Goal: Transaction & Acquisition: Purchase product/service

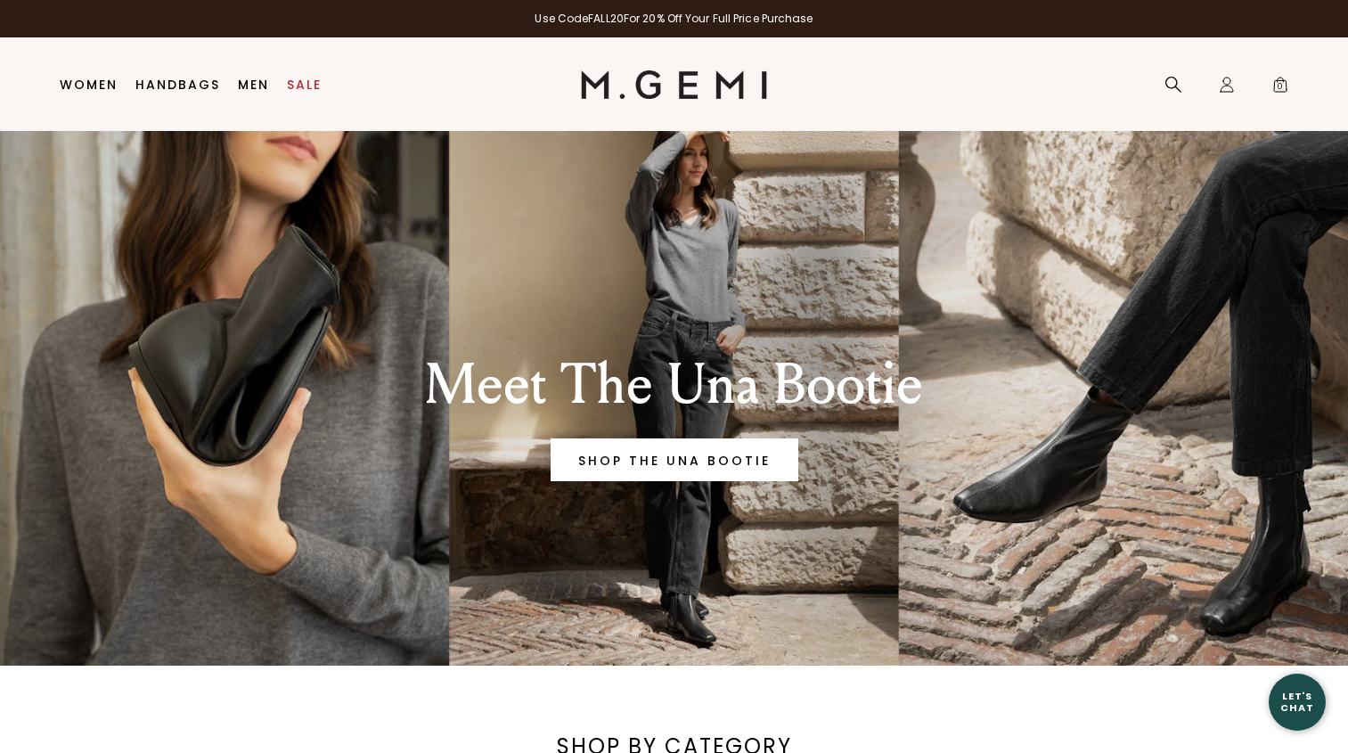
scroll to position [31, 0]
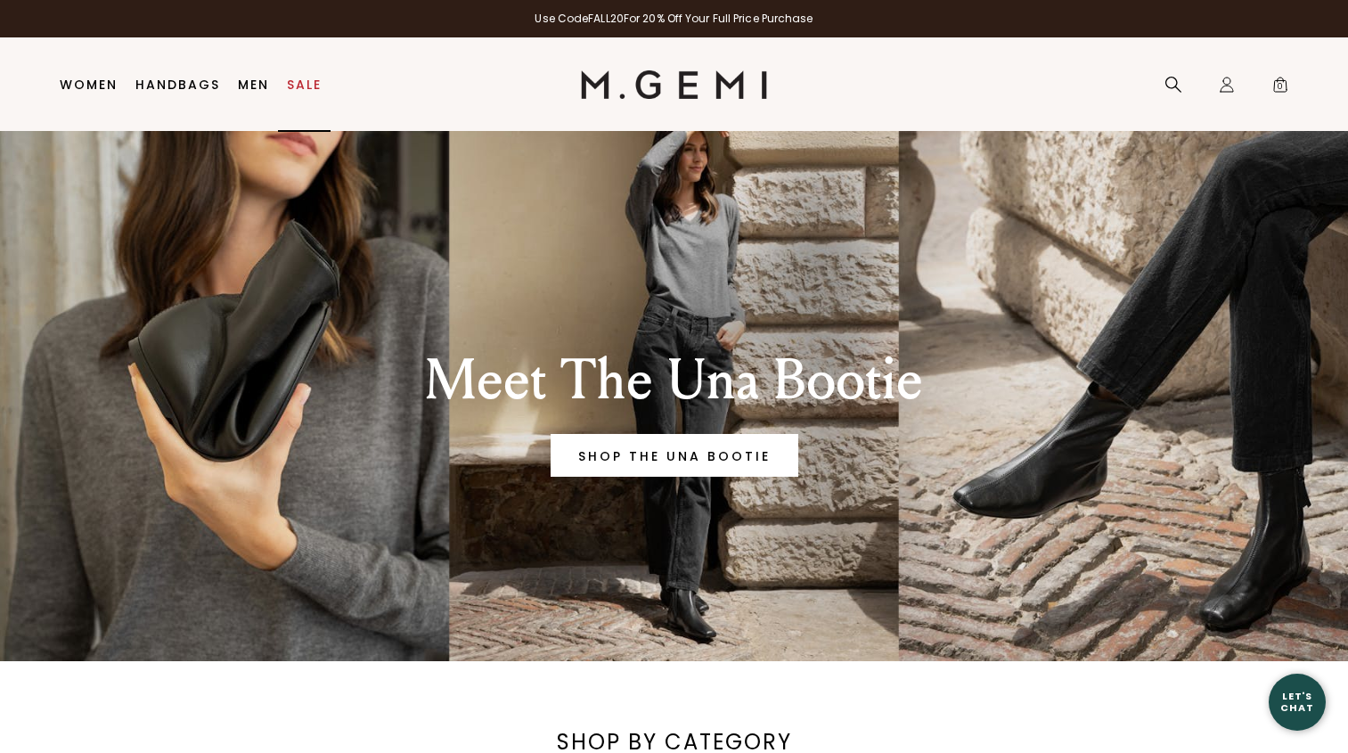
click at [309, 78] on link "Sale" at bounding box center [304, 85] width 35 height 14
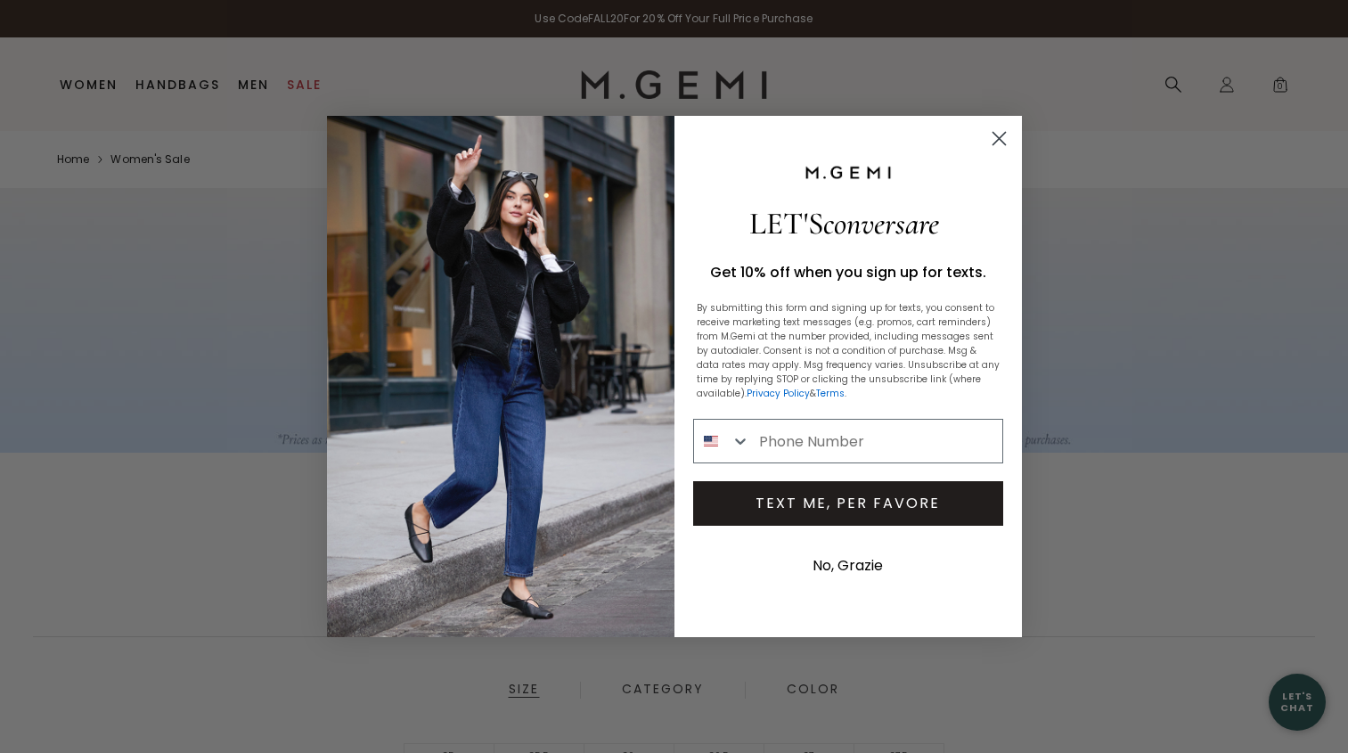
click at [993, 140] on circle "Close dialog" at bounding box center [998, 138] width 29 height 29
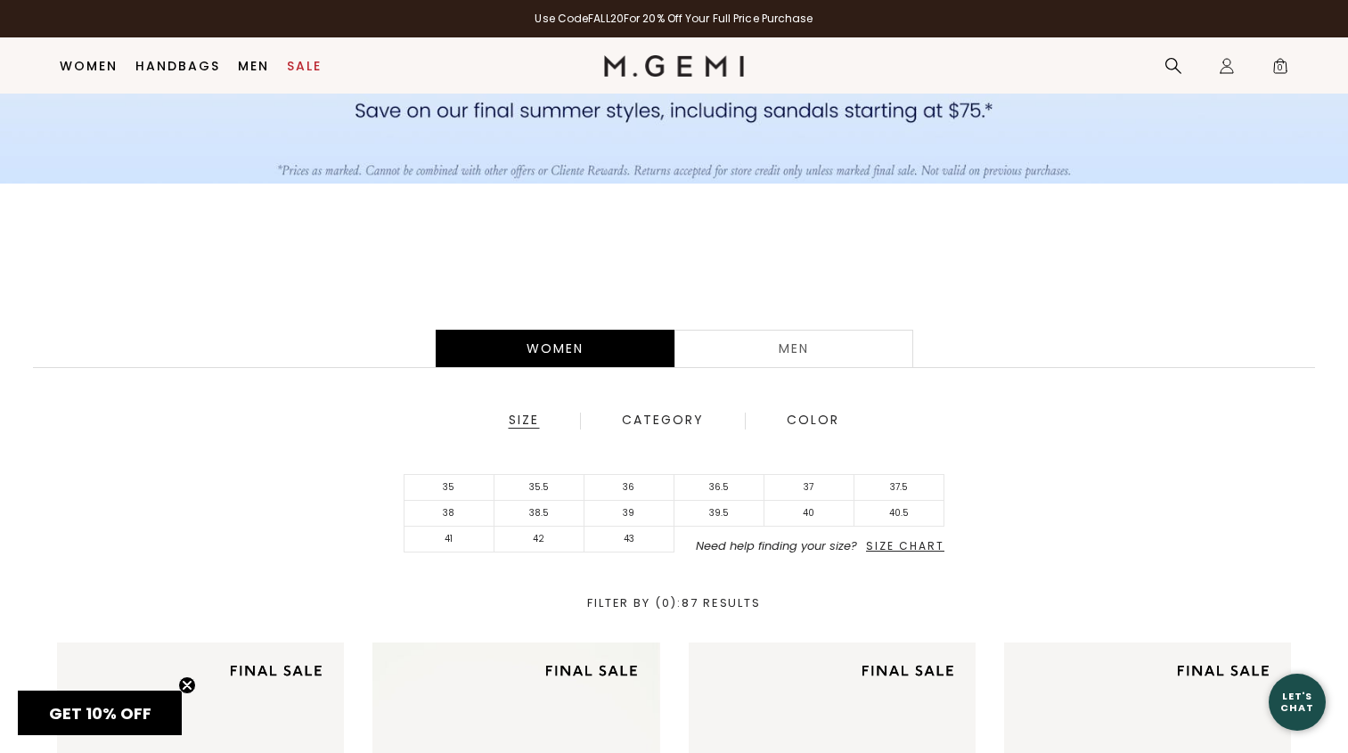
scroll to position [248, 0]
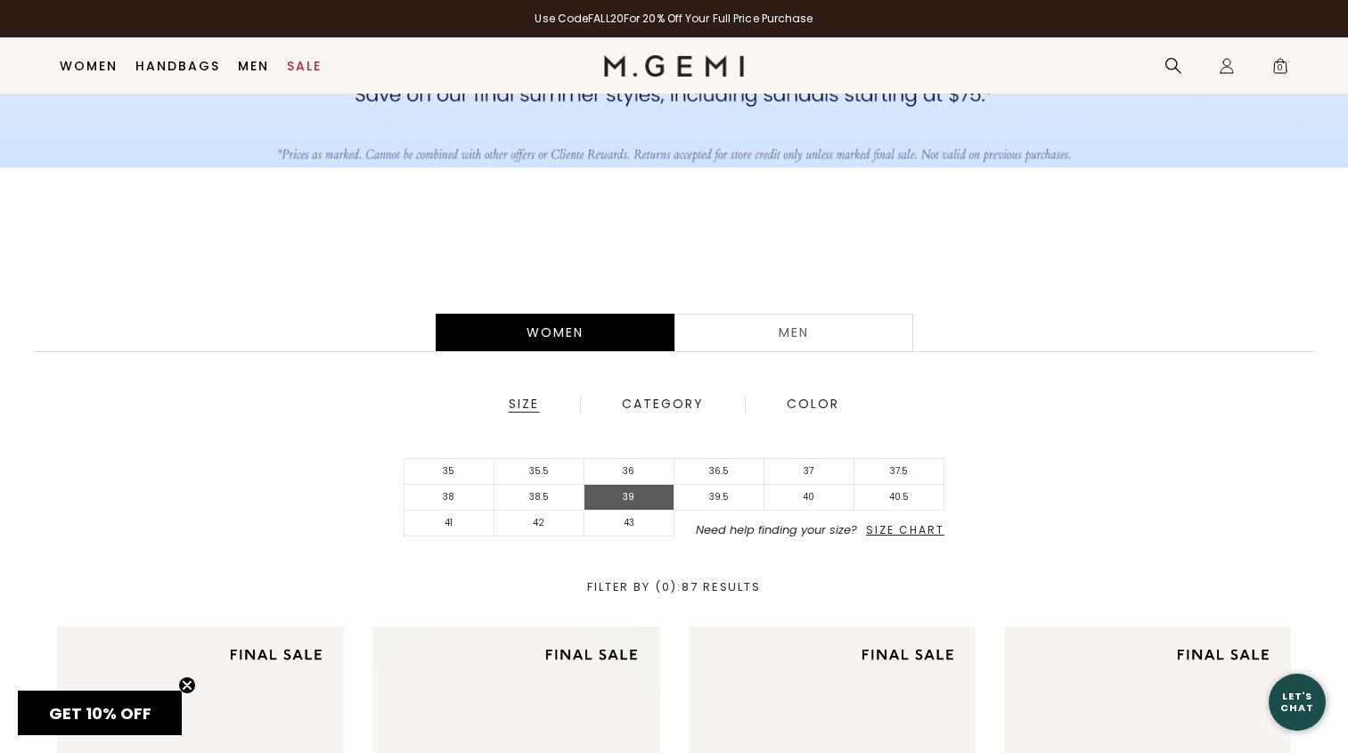
click at [650, 496] on li "39" at bounding box center [629, 498] width 90 height 26
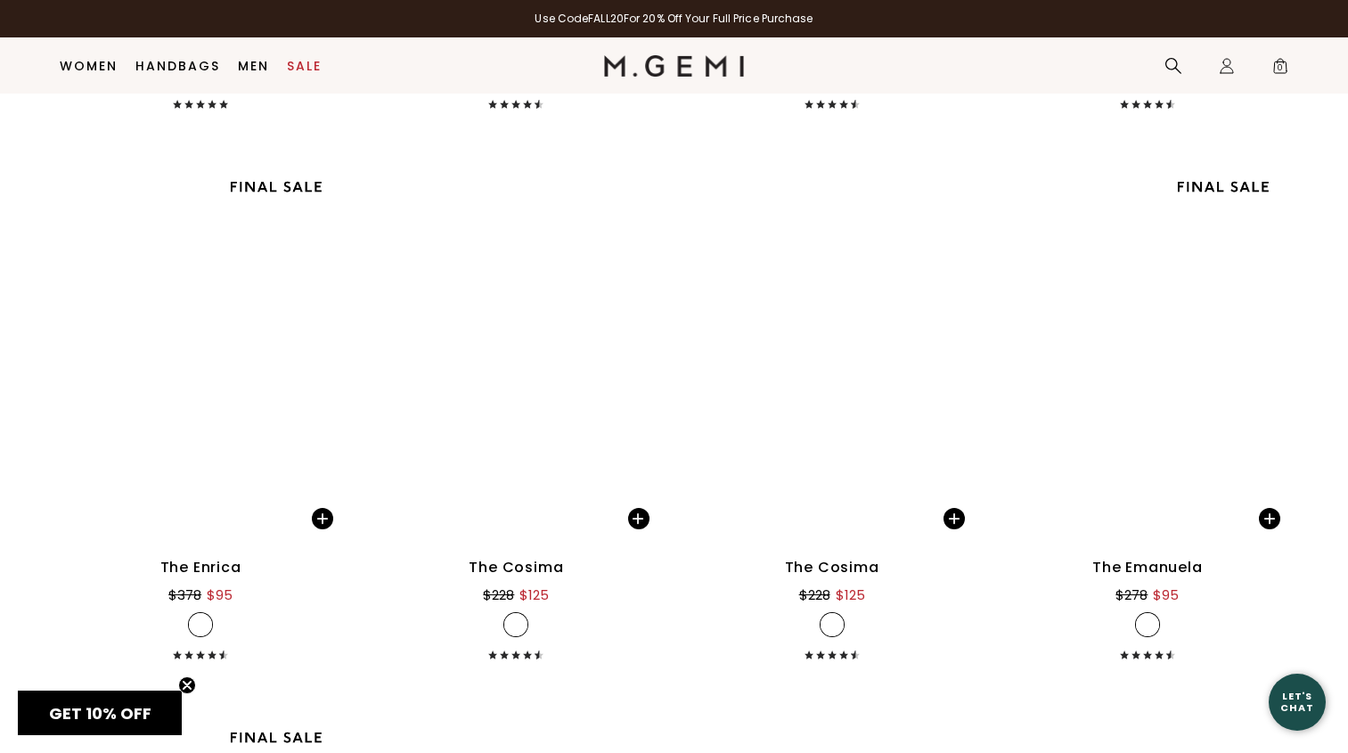
scroll to position [4066, 0]
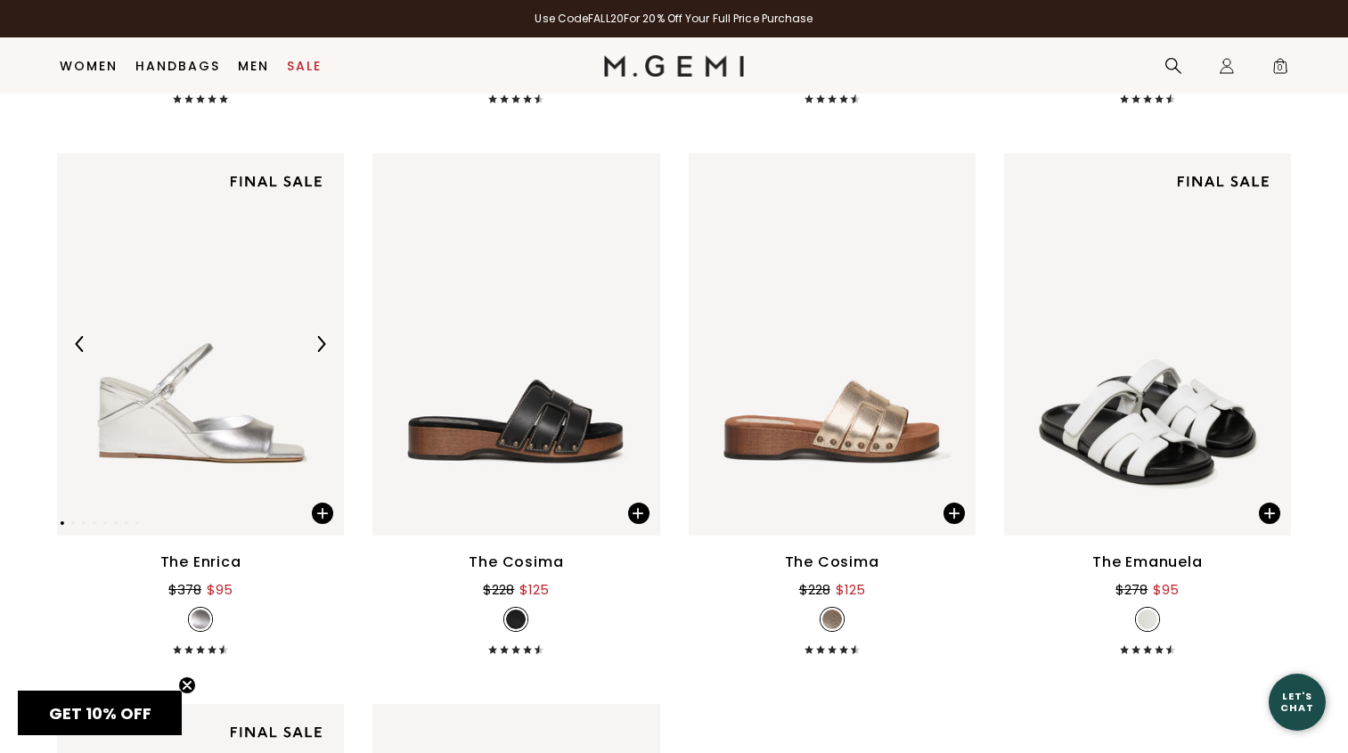
click at [323, 344] on img at bounding box center [321, 344] width 16 height 16
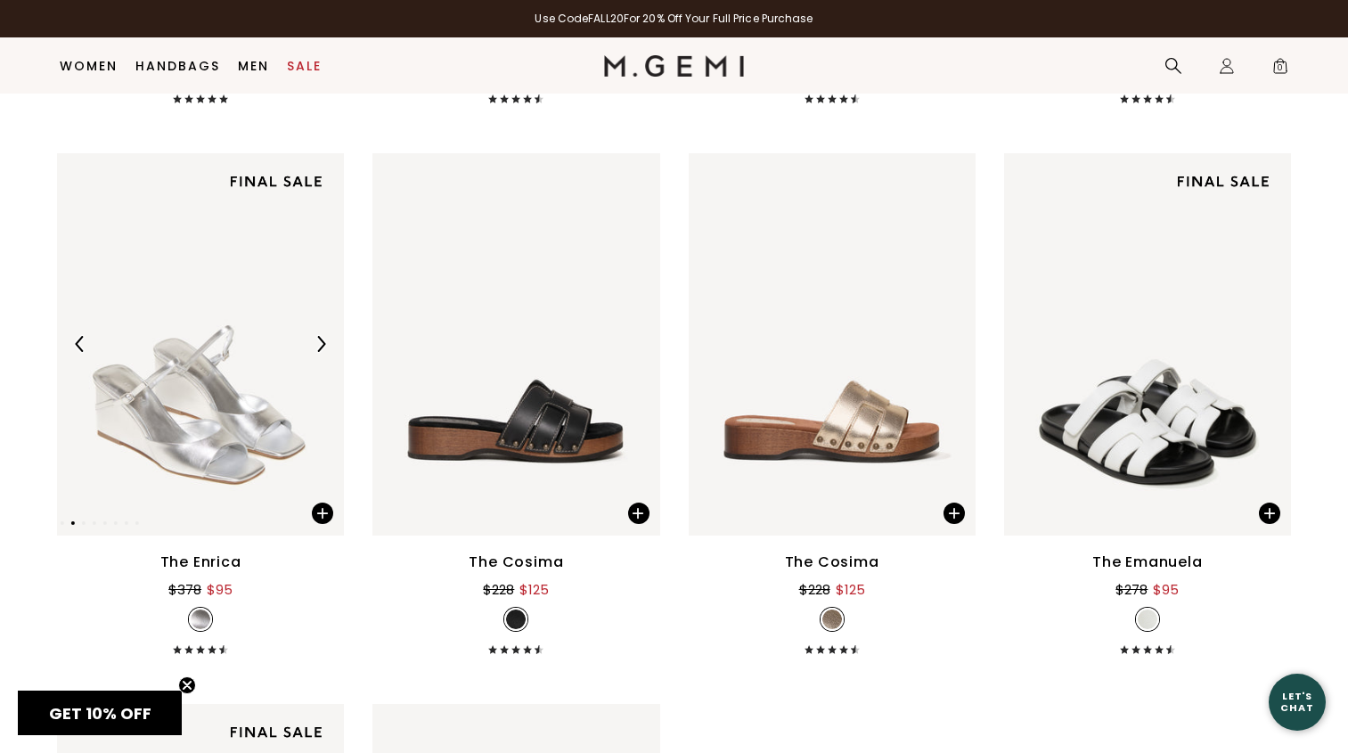
click at [323, 344] on img at bounding box center [321, 344] width 16 height 16
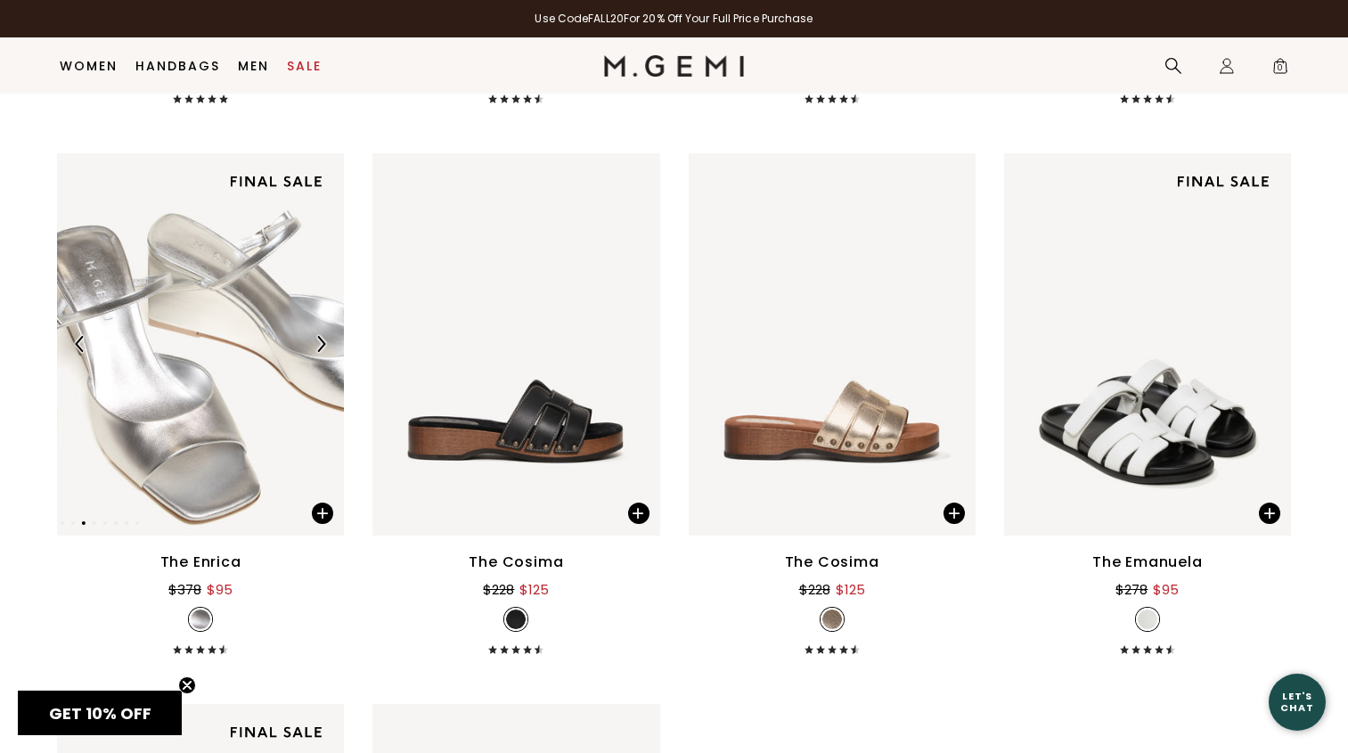
click at [323, 344] on img at bounding box center [321, 344] width 16 height 16
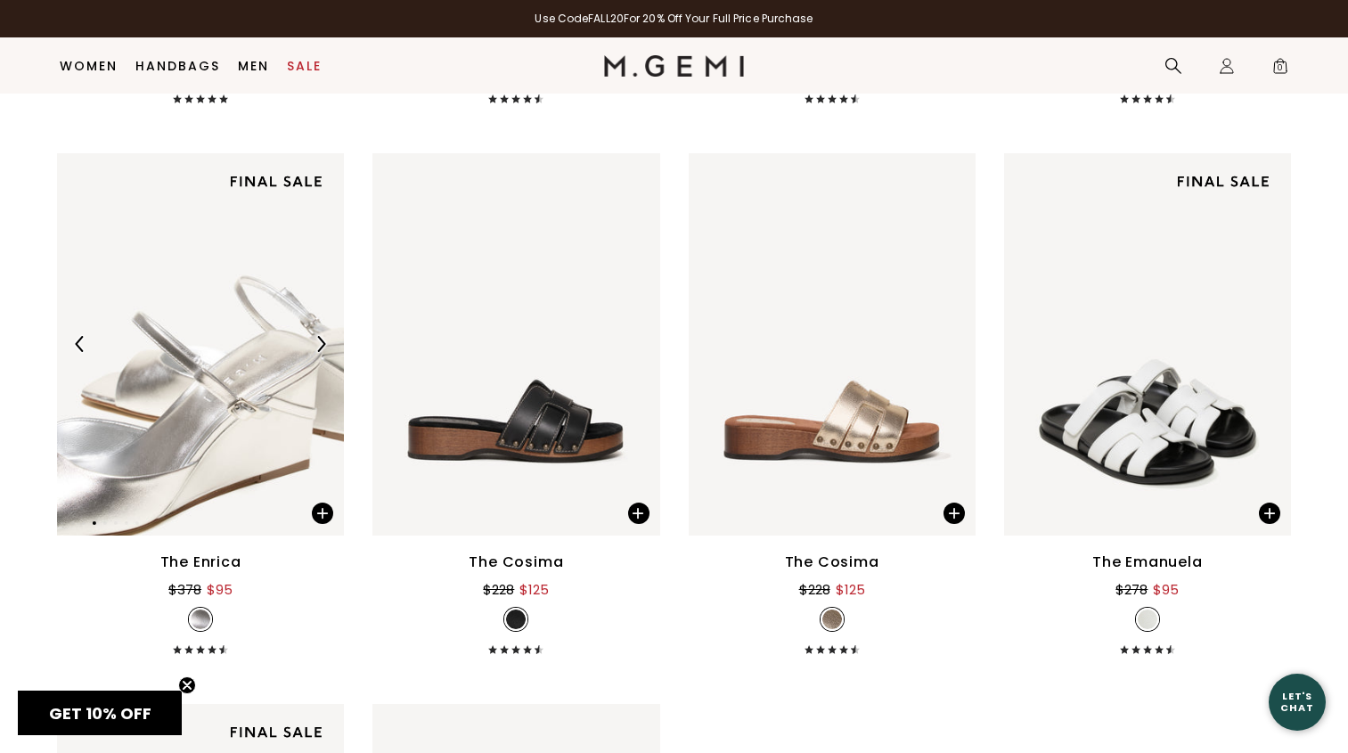
click at [323, 344] on img at bounding box center [321, 344] width 16 height 16
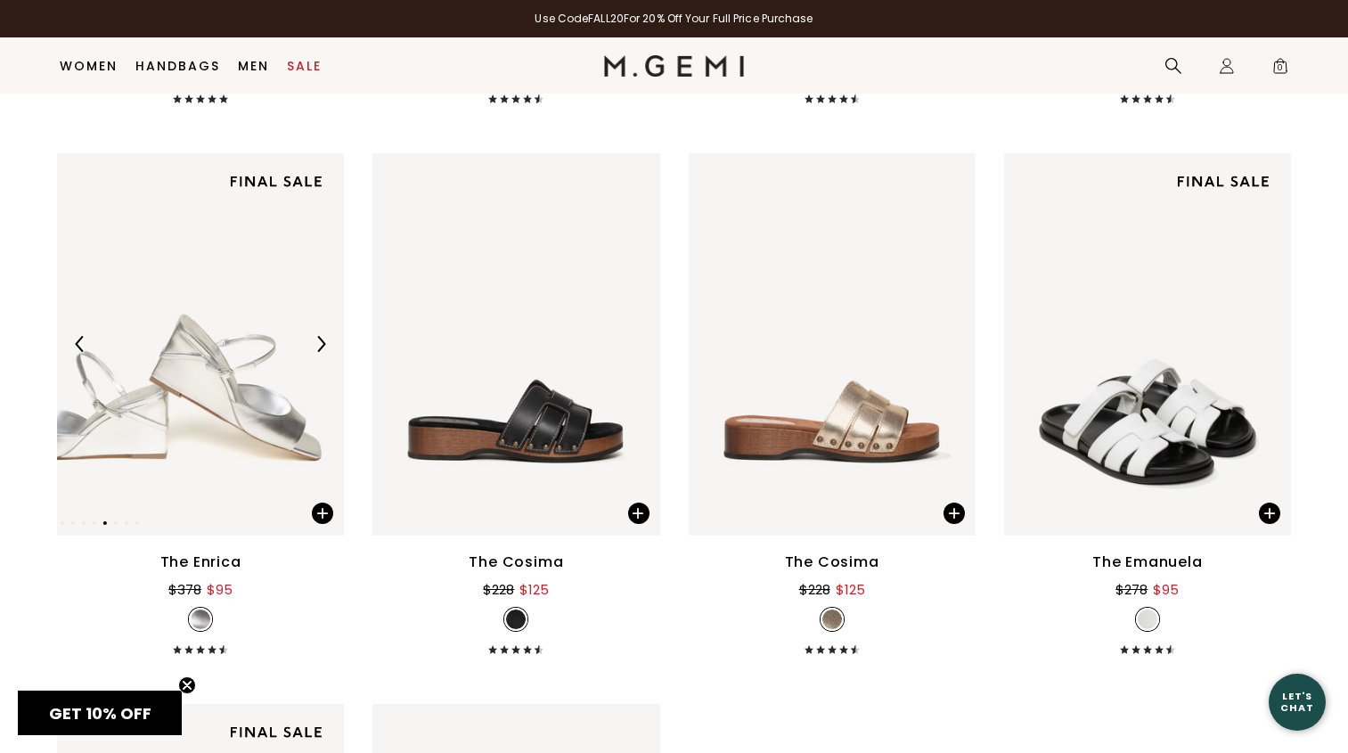
click at [323, 344] on img at bounding box center [321, 344] width 16 height 16
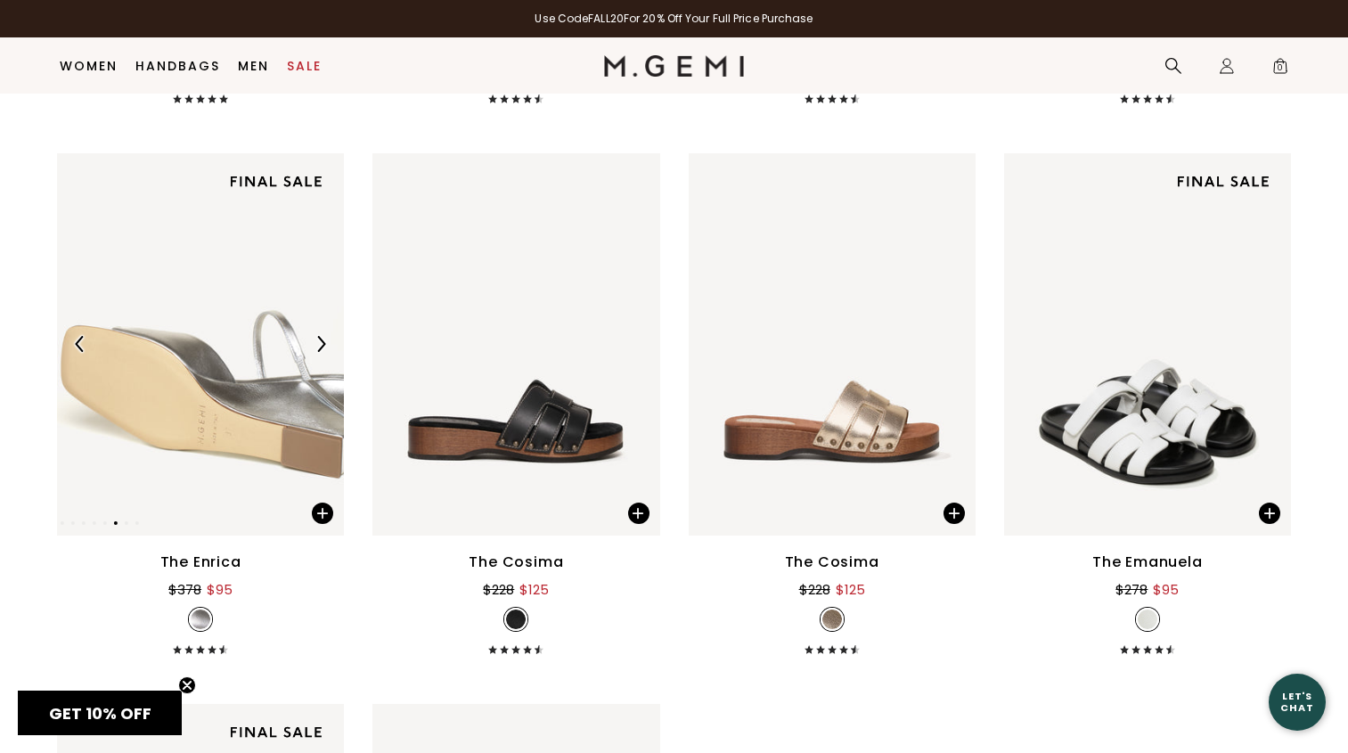
click at [323, 344] on img at bounding box center [321, 344] width 16 height 16
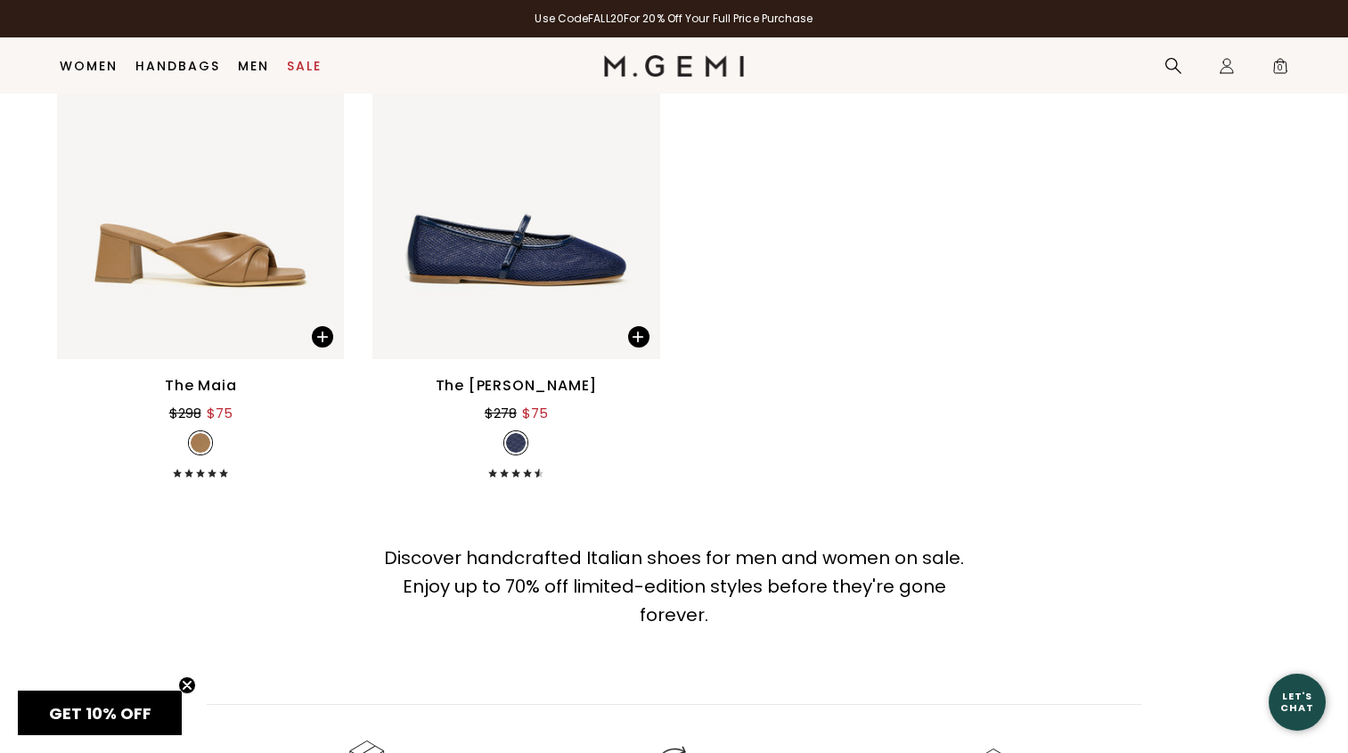
scroll to position [4788, 0]
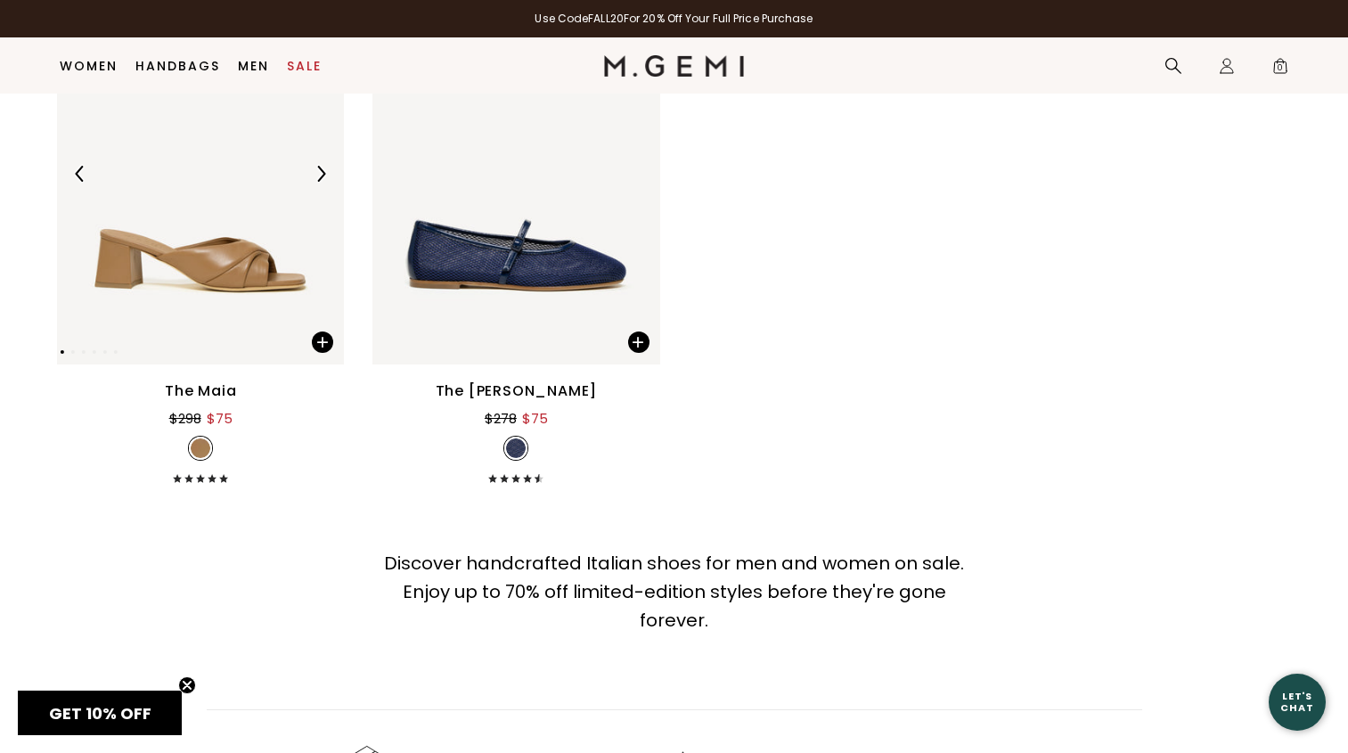
click at [326, 177] on img at bounding box center [321, 174] width 16 height 16
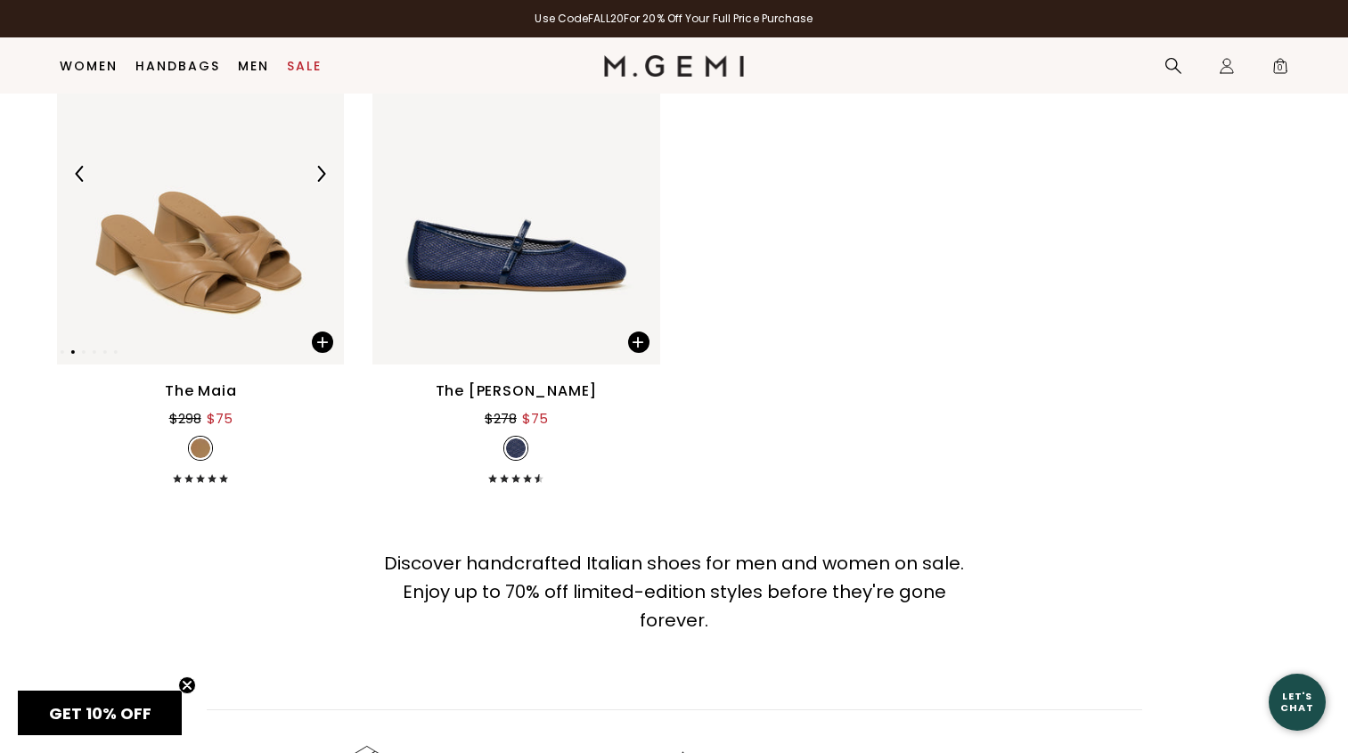
click at [326, 179] on img at bounding box center [321, 174] width 16 height 16
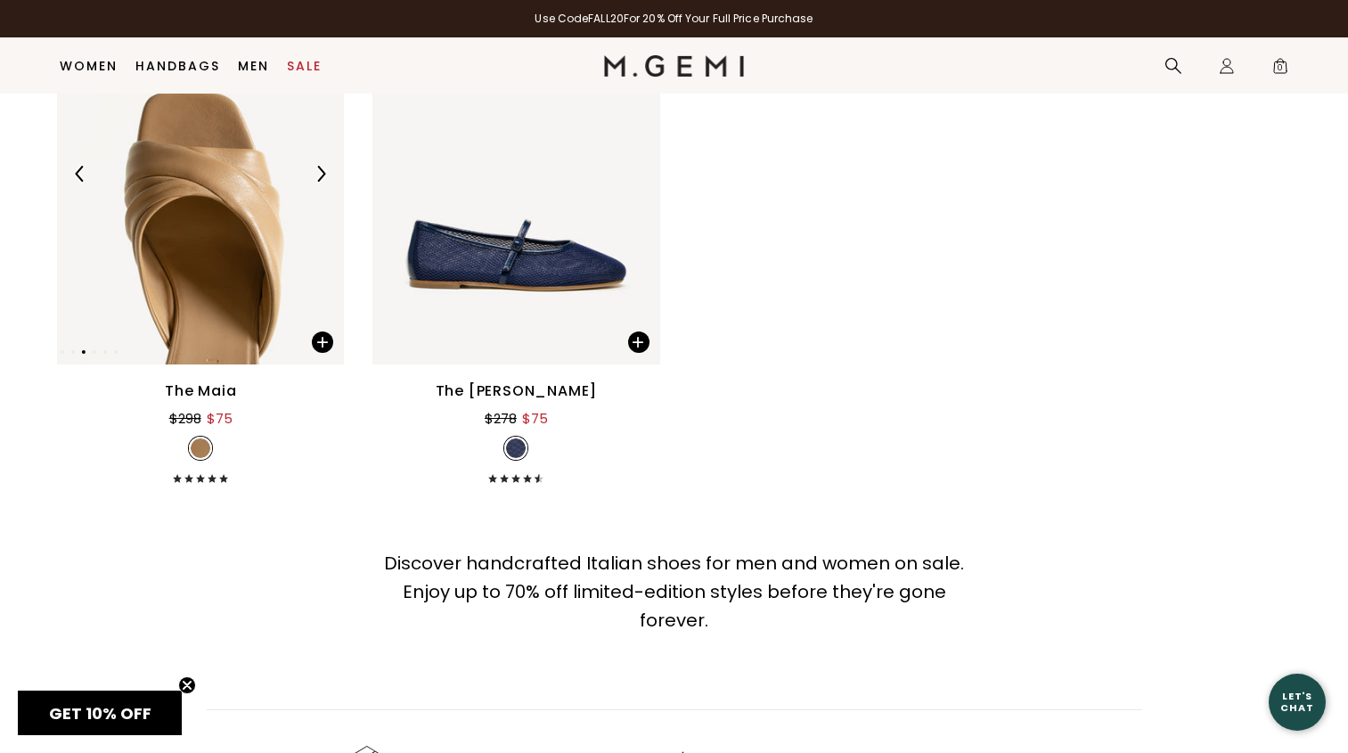
click at [326, 179] on img at bounding box center [321, 174] width 16 height 16
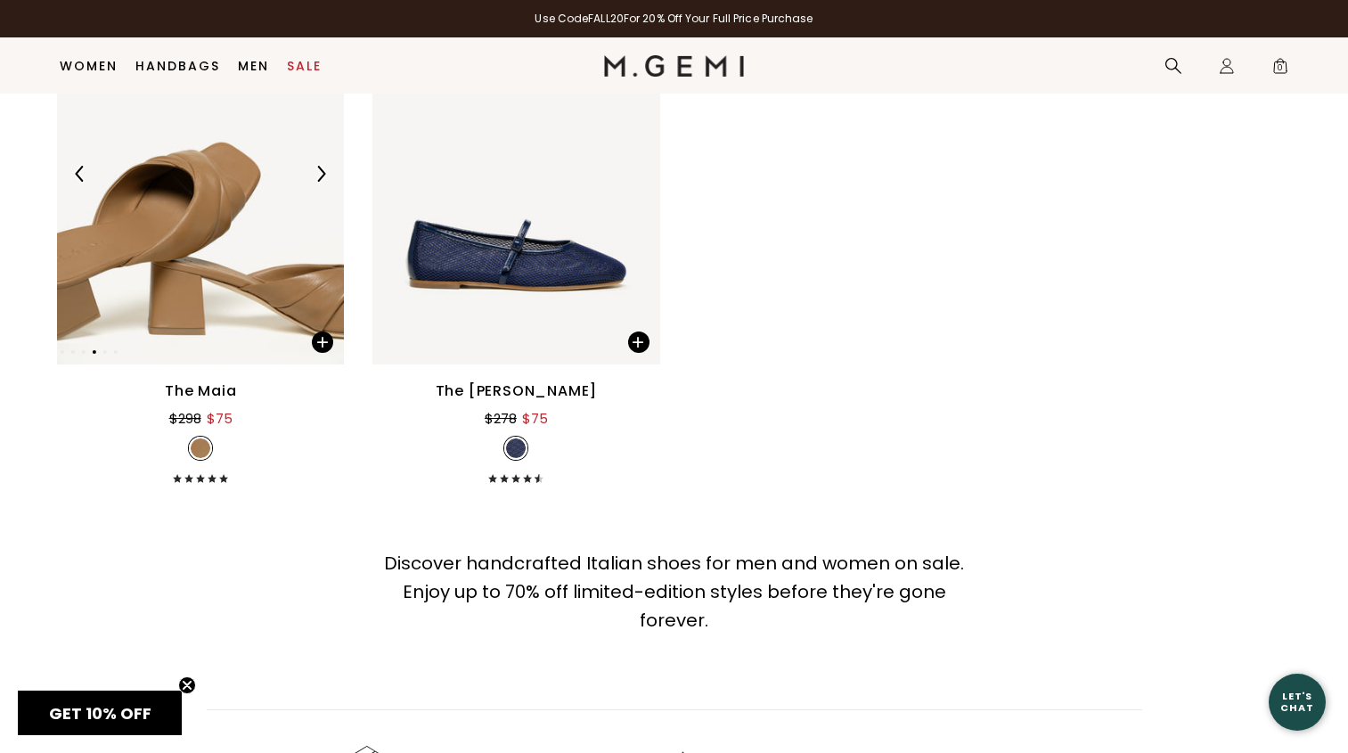
click at [326, 179] on img at bounding box center [321, 174] width 16 height 16
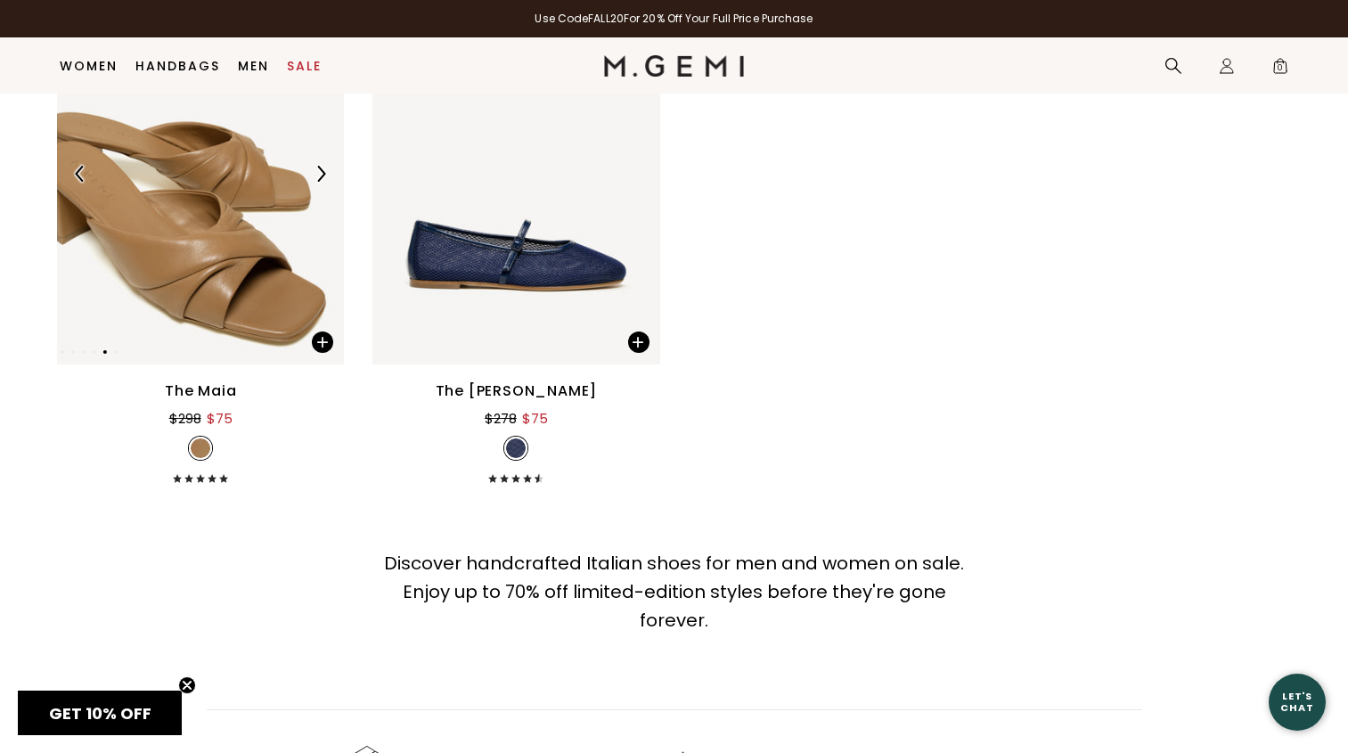
click at [326, 179] on img at bounding box center [321, 174] width 16 height 16
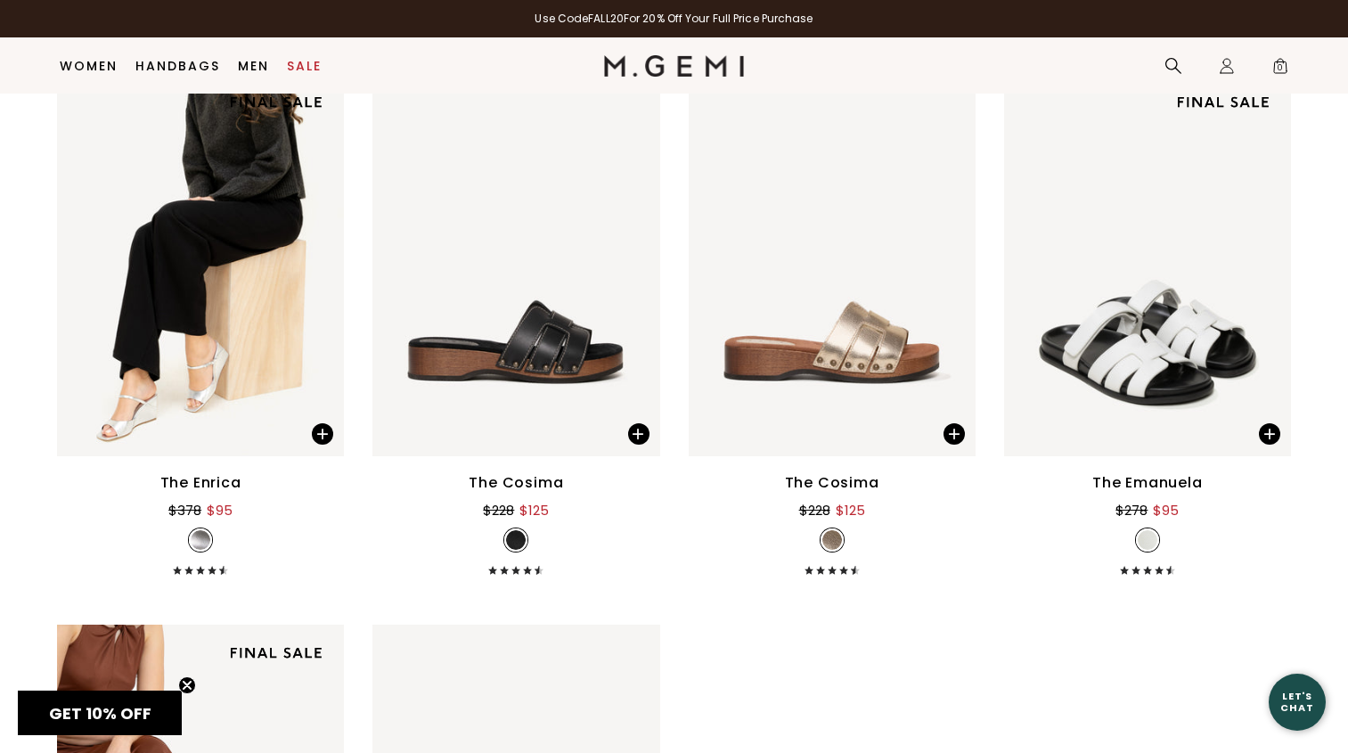
scroll to position [4134, 0]
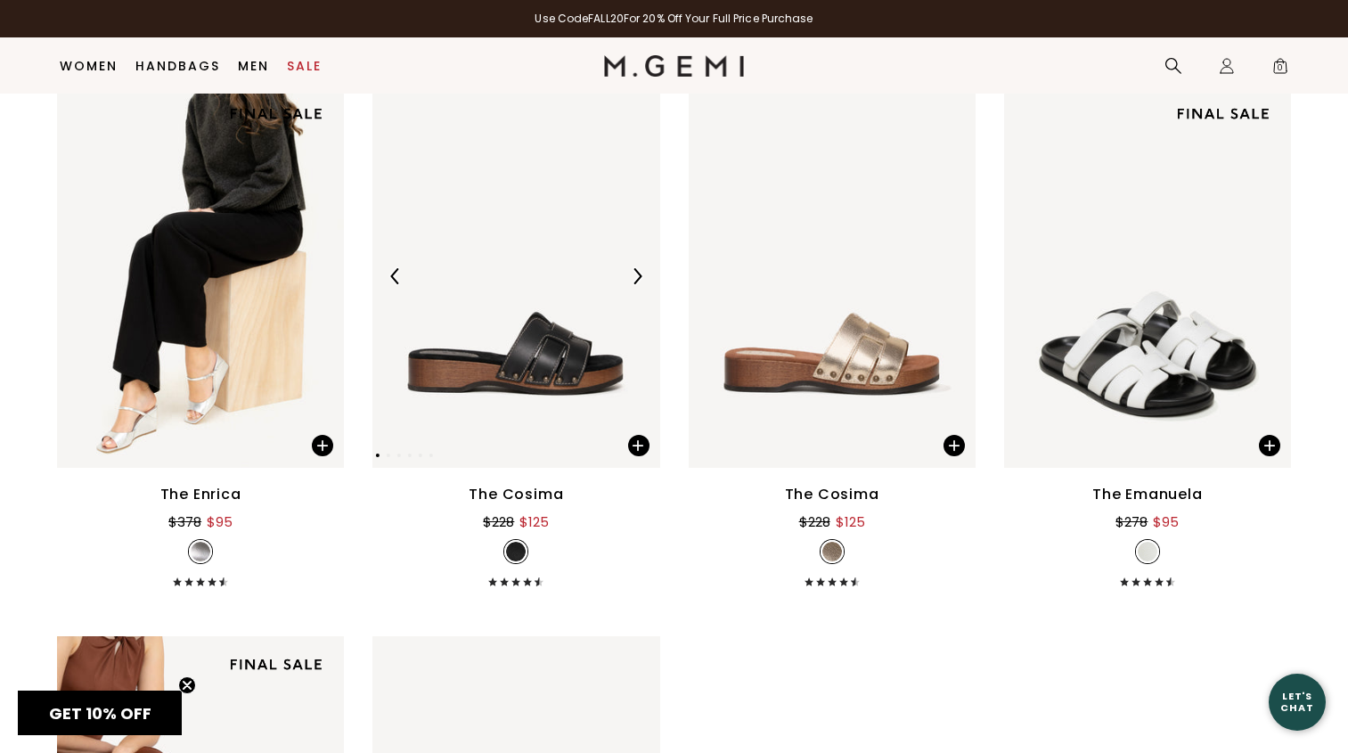
click at [642, 274] on img at bounding box center [637, 276] width 16 height 16
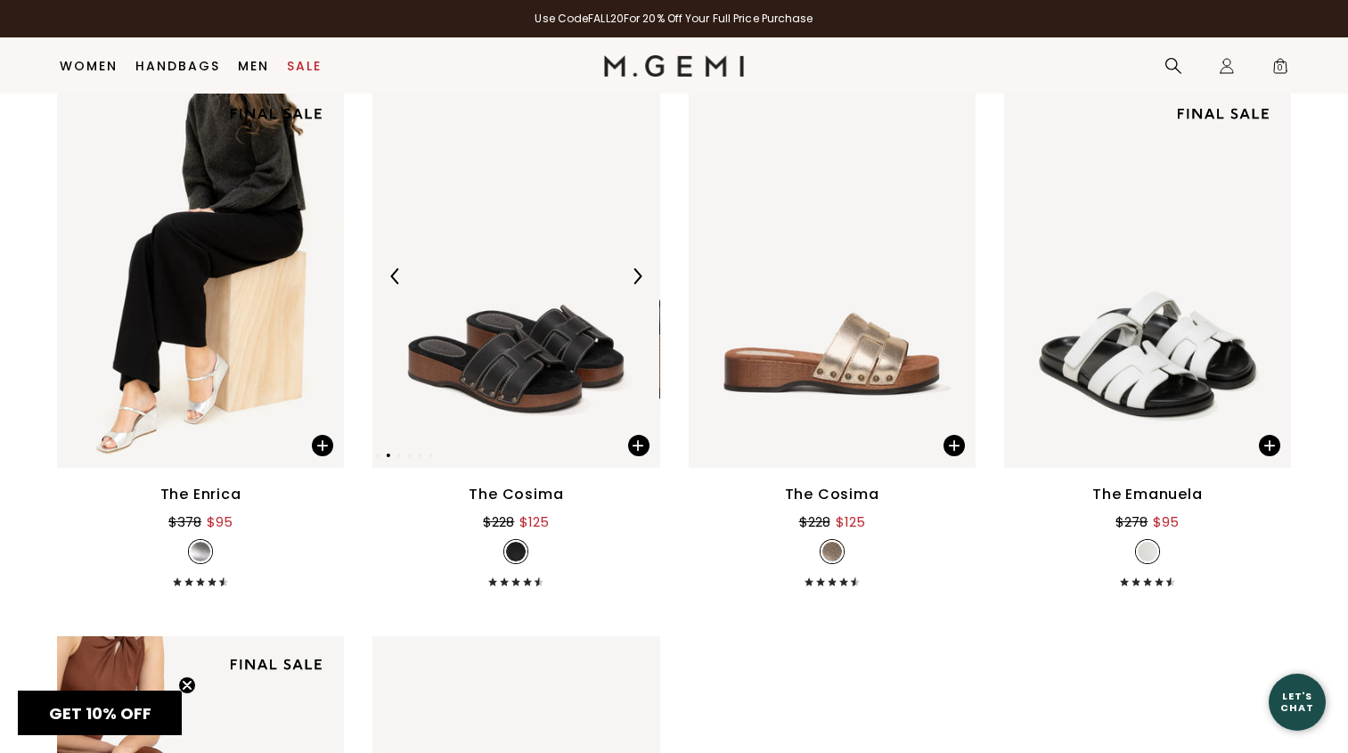
click at [642, 274] on img at bounding box center [637, 276] width 16 height 16
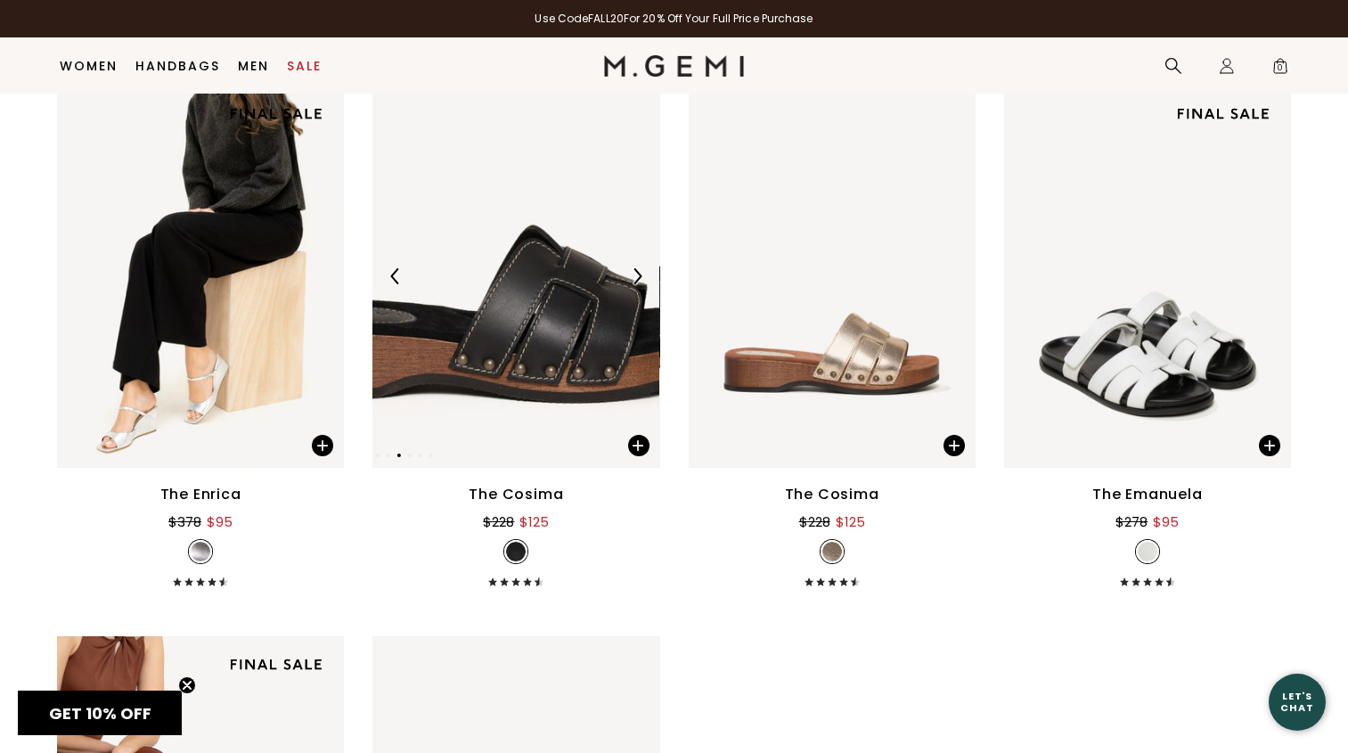
click at [642, 274] on img at bounding box center [637, 276] width 16 height 16
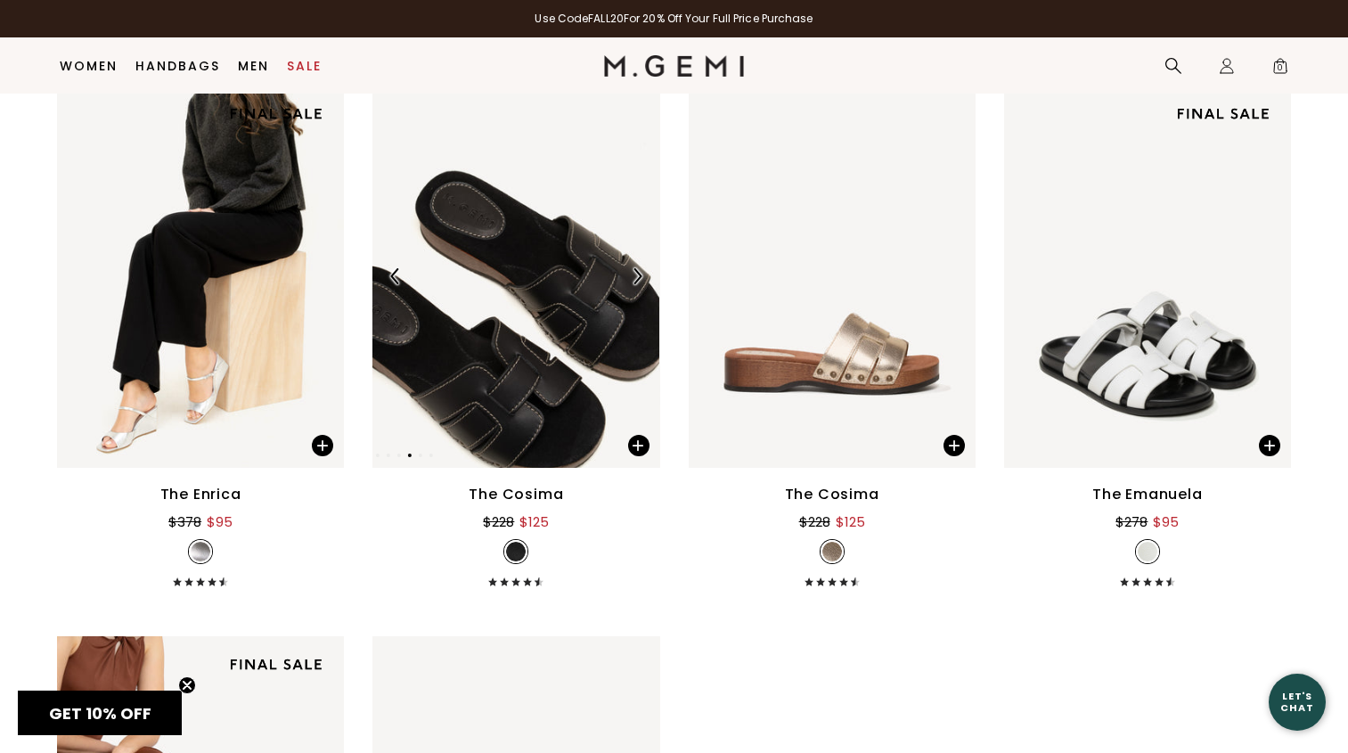
click at [642, 274] on img at bounding box center [637, 276] width 16 height 16
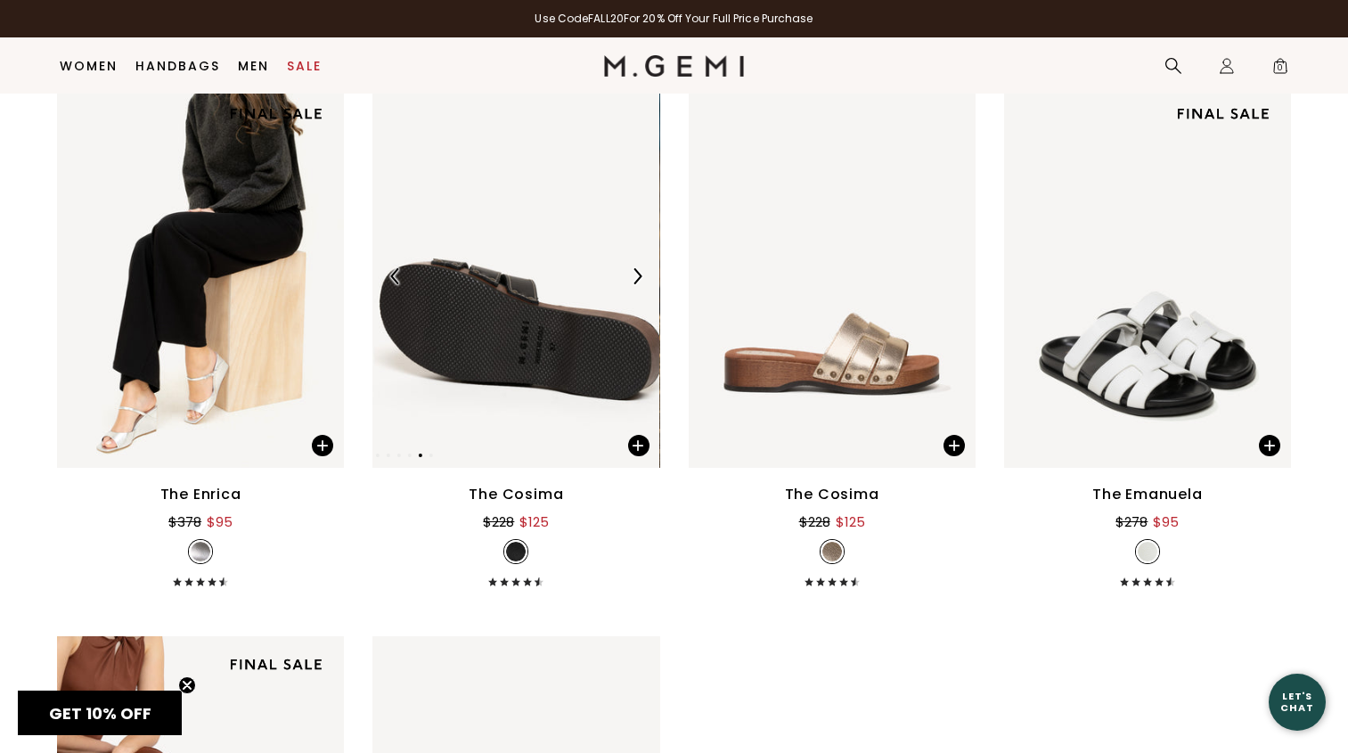
click at [642, 274] on img at bounding box center [637, 276] width 16 height 16
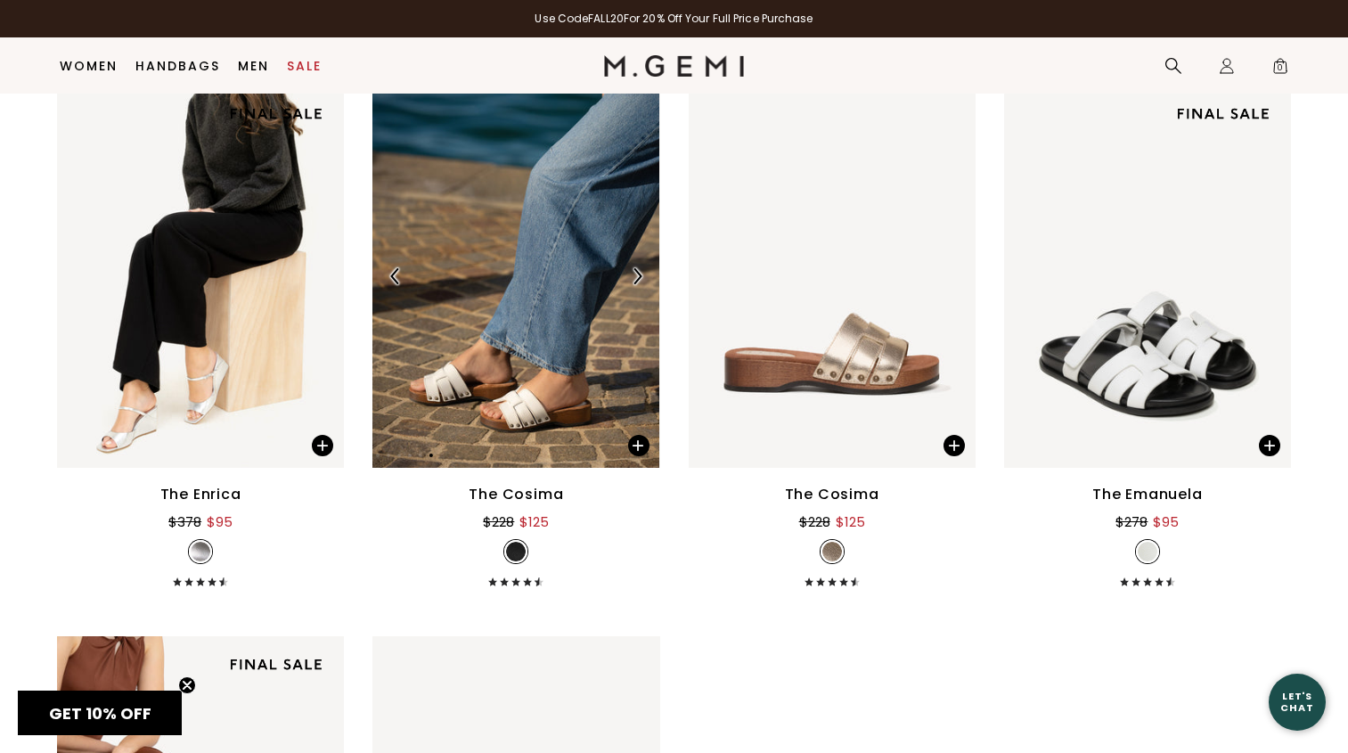
click at [642, 274] on img at bounding box center [637, 276] width 16 height 16
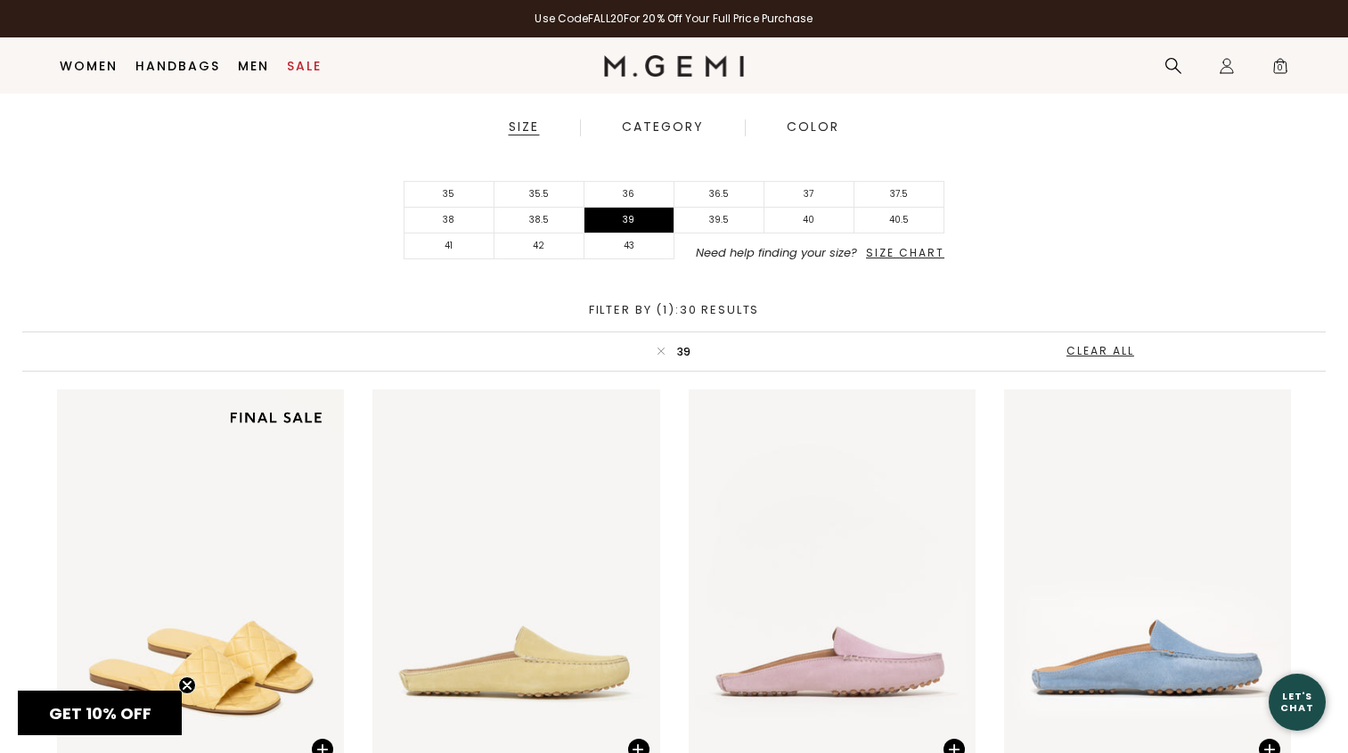
scroll to position [522, 0]
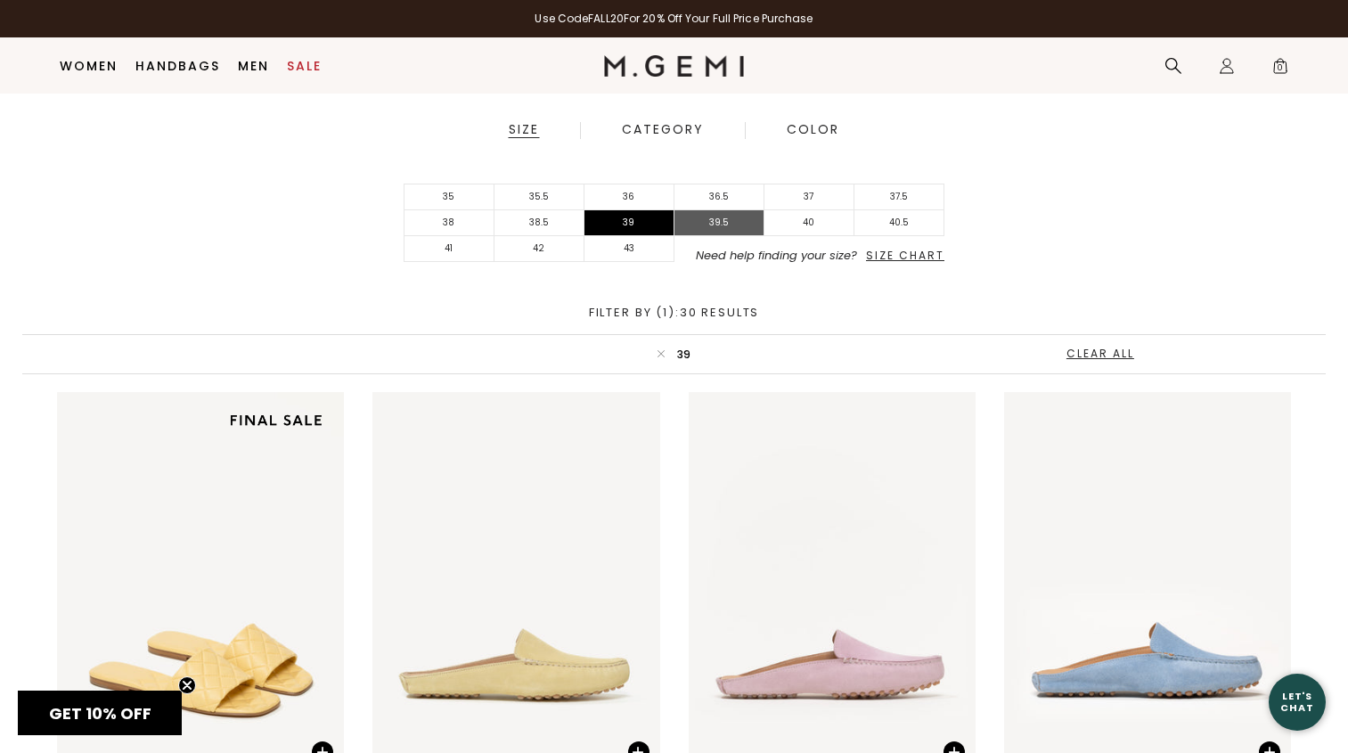
click at [725, 223] on li "39.5" at bounding box center [719, 223] width 90 height 26
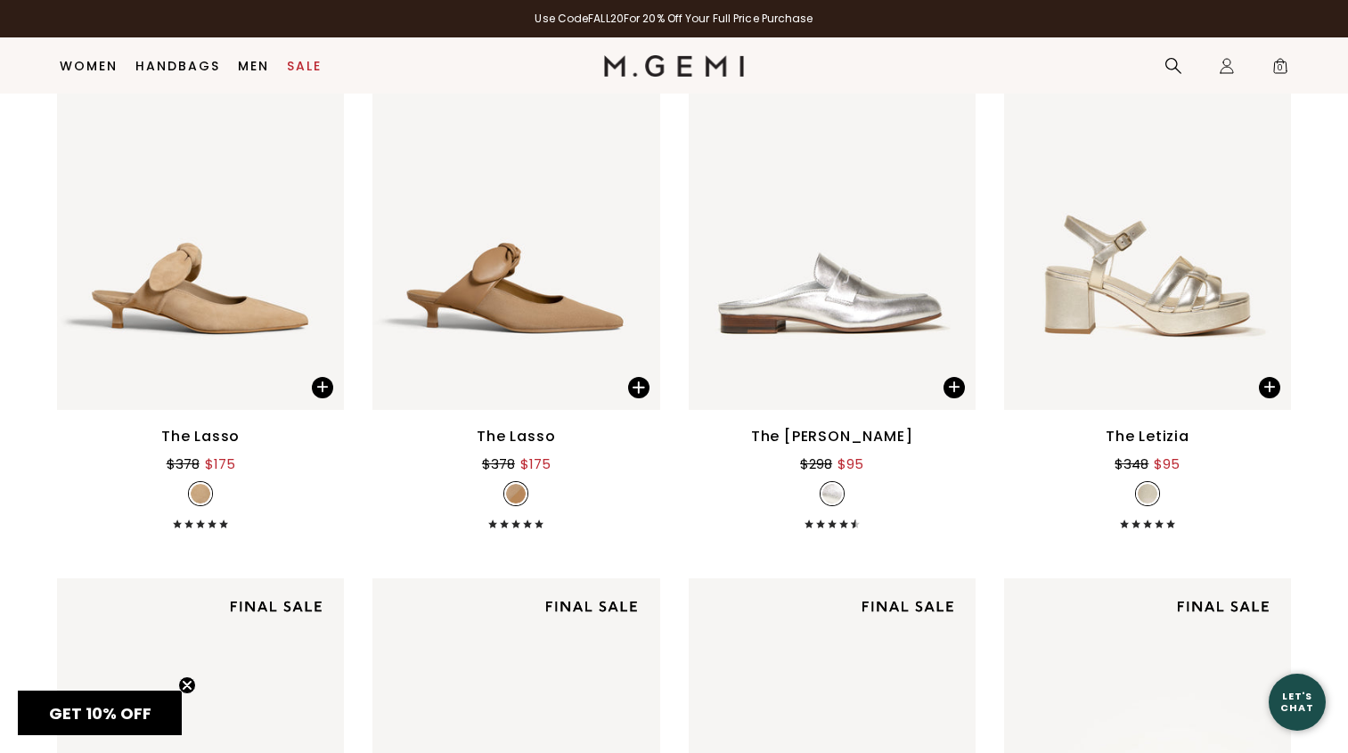
scroll to position [3642, 0]
click at [956, 217] on img at bounding box center [952, 217] width 16 height 16
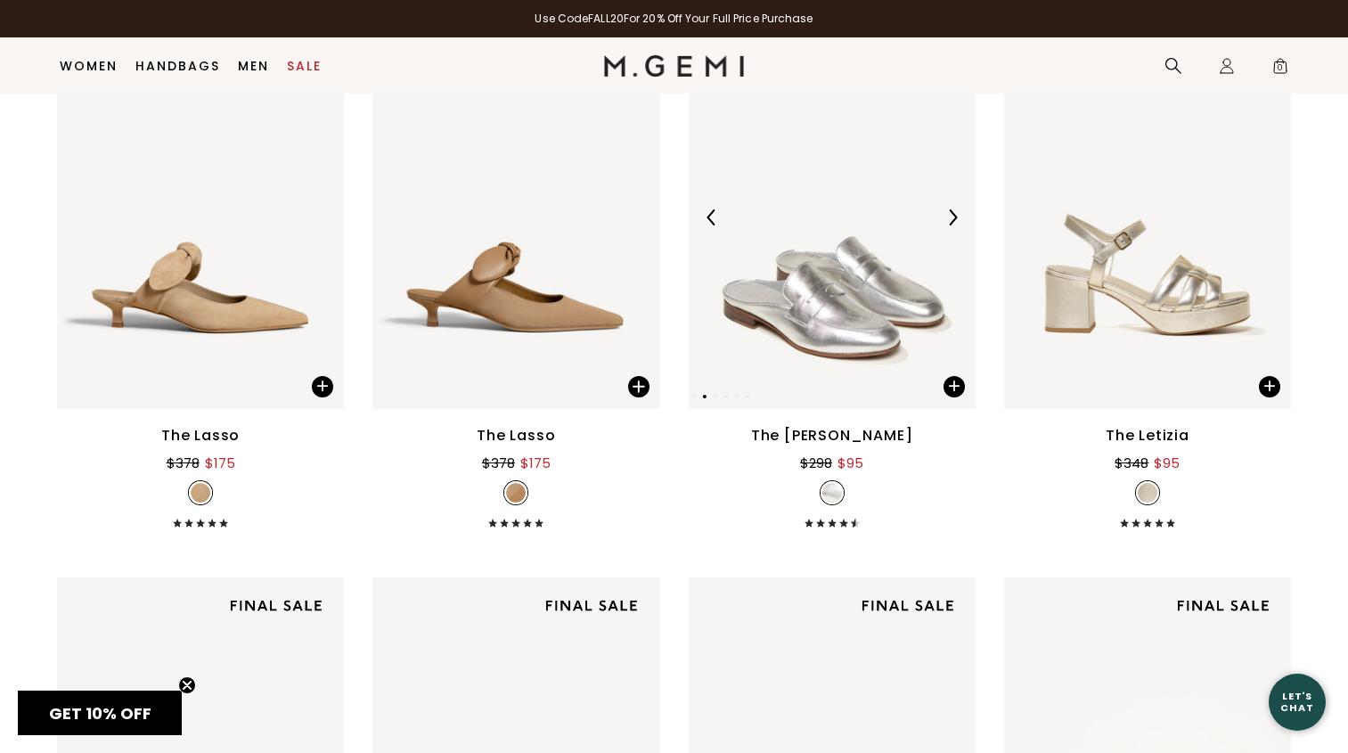
click at [956, 217] on img at bounding box center [952, 217] width 16 height 16
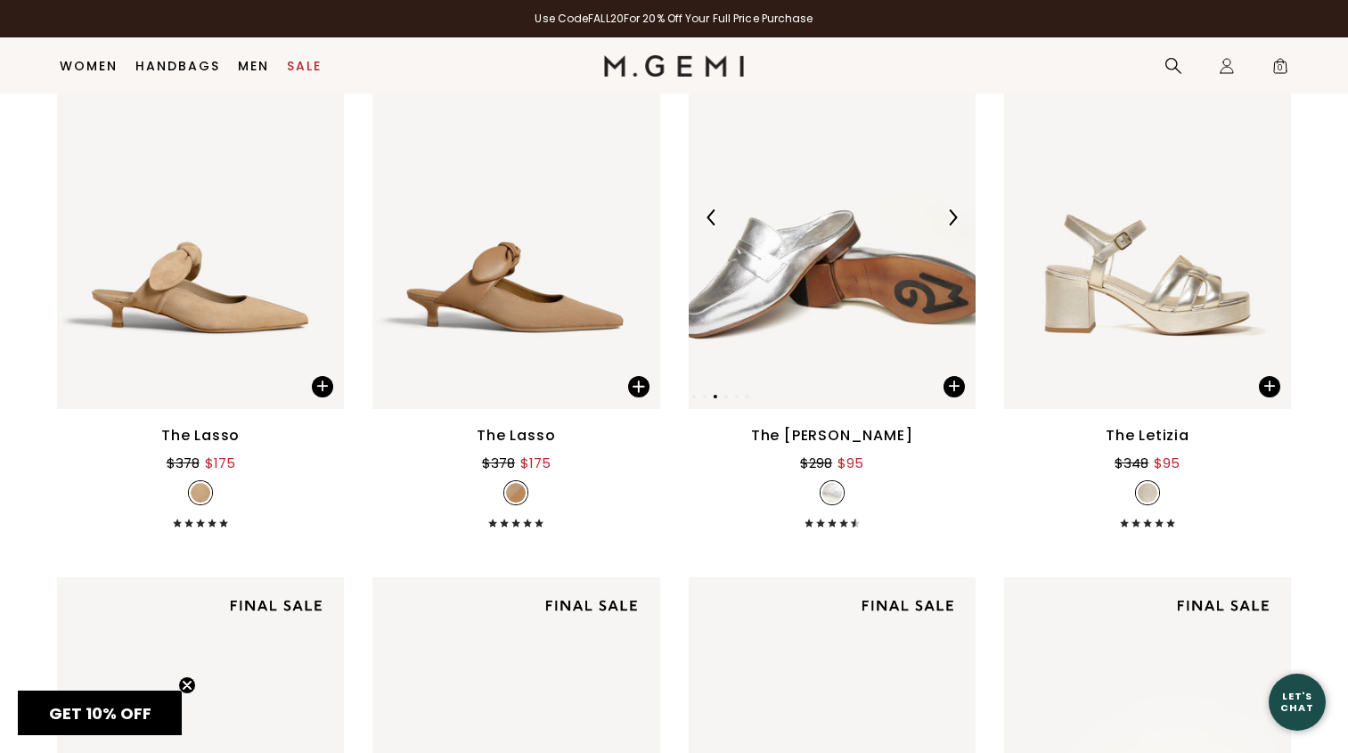
click at [956, 217] on img at bounding box center [952, 217] width 16 height 16
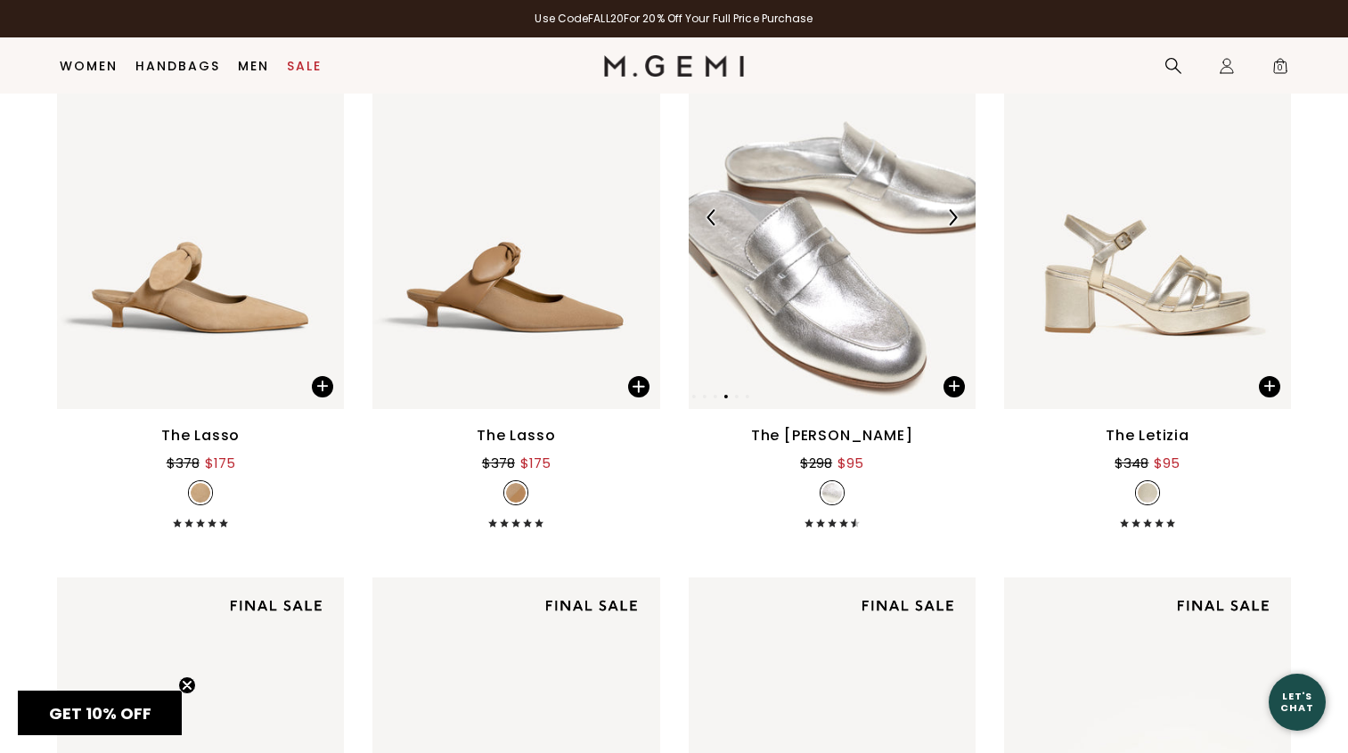
click at [956, 217] on img at bounding box center [952, 217] width 16 height 16
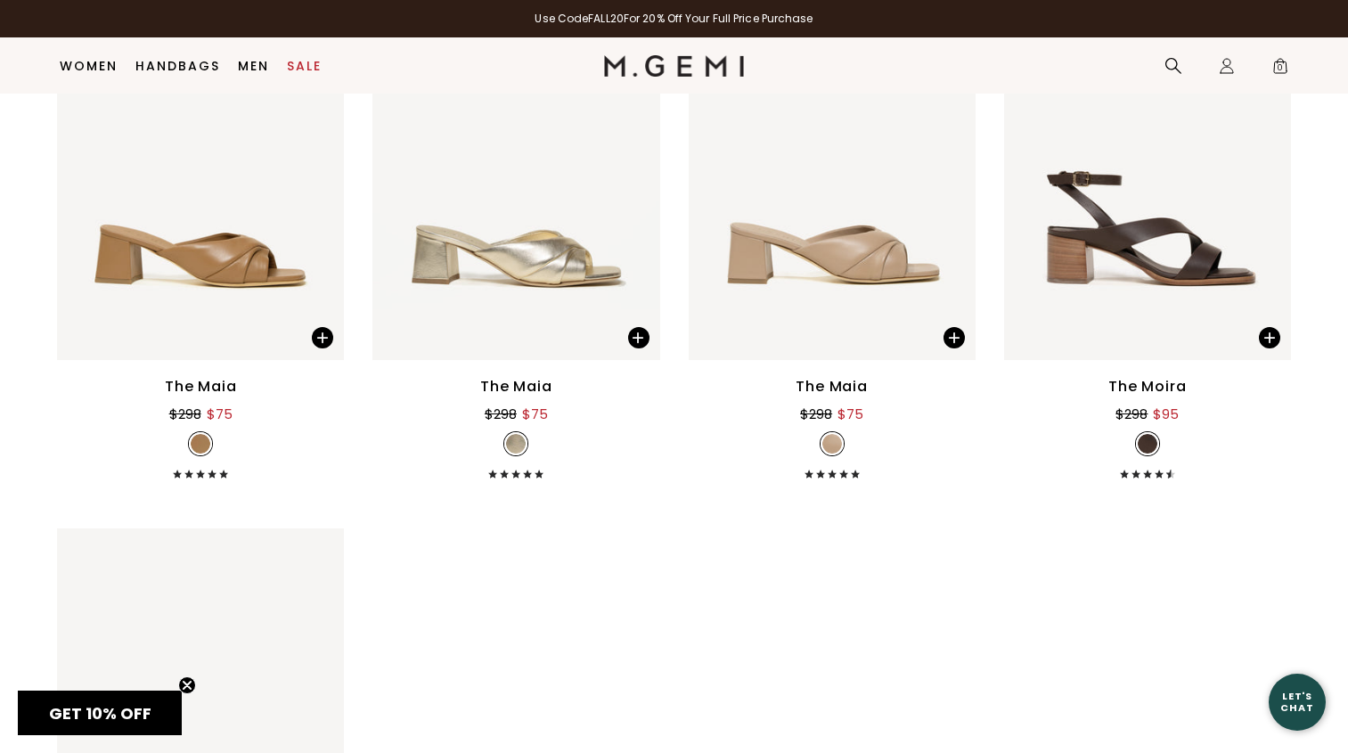
scroll to position [5830, 0]
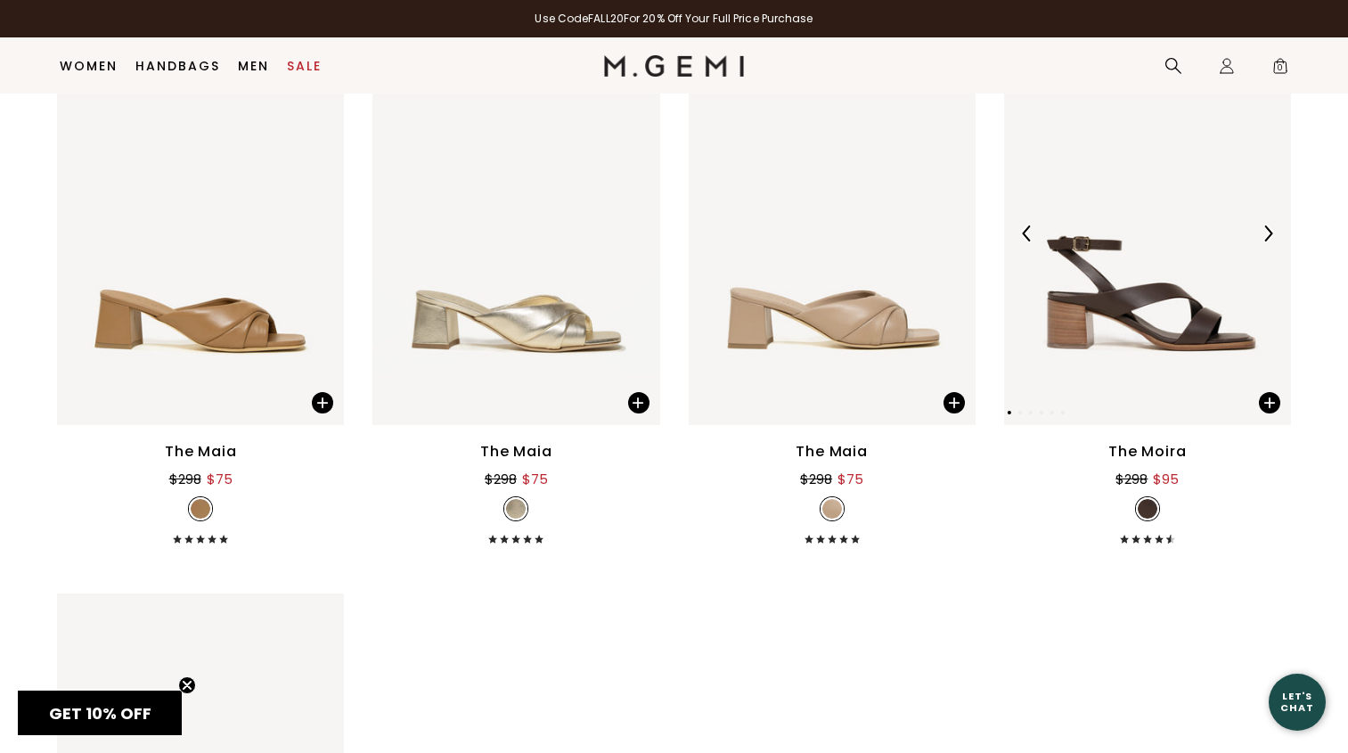
click at [1271, 233] on img at bounding box center [1268, 233] width 16 height 16
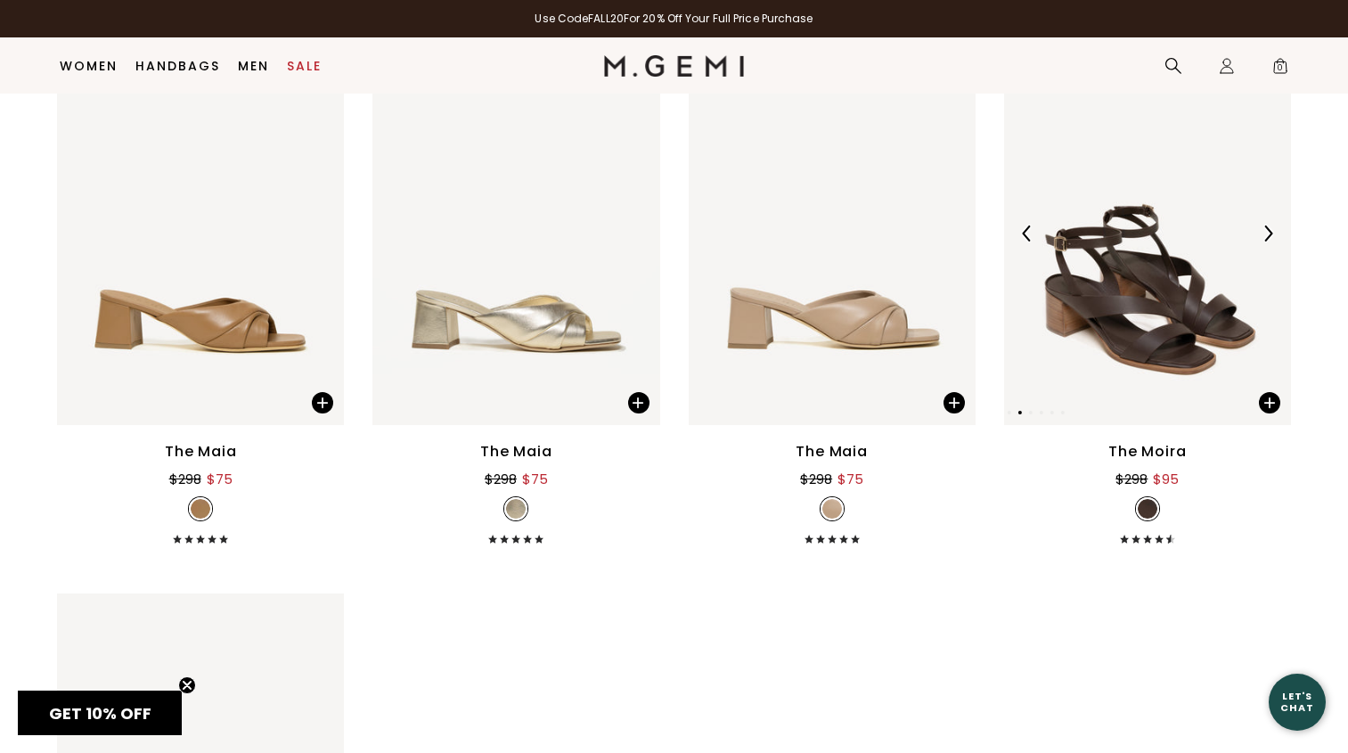
click at [1271, 233] on img at bounding box center [1268, 233] width 16 height 16
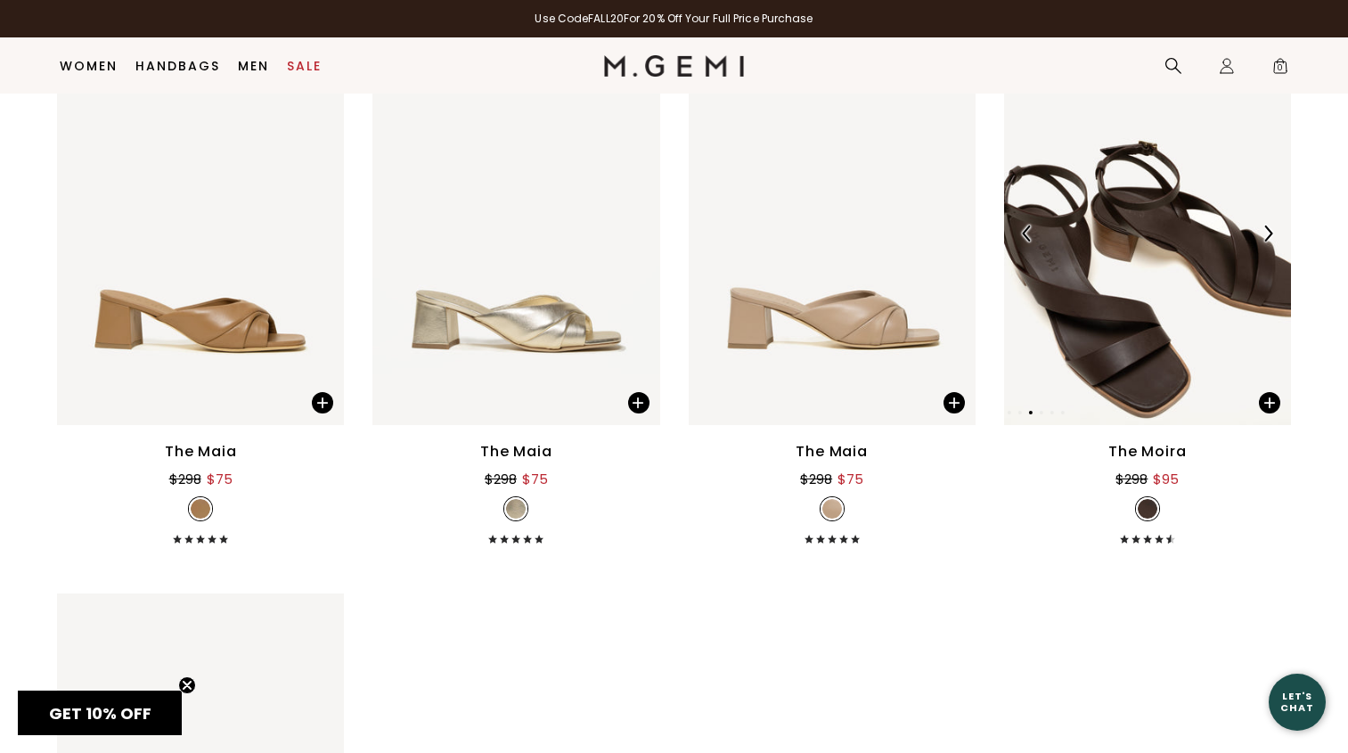
click at [1271, 234] on img at bounding box center [1268, 233] width 16 height 16
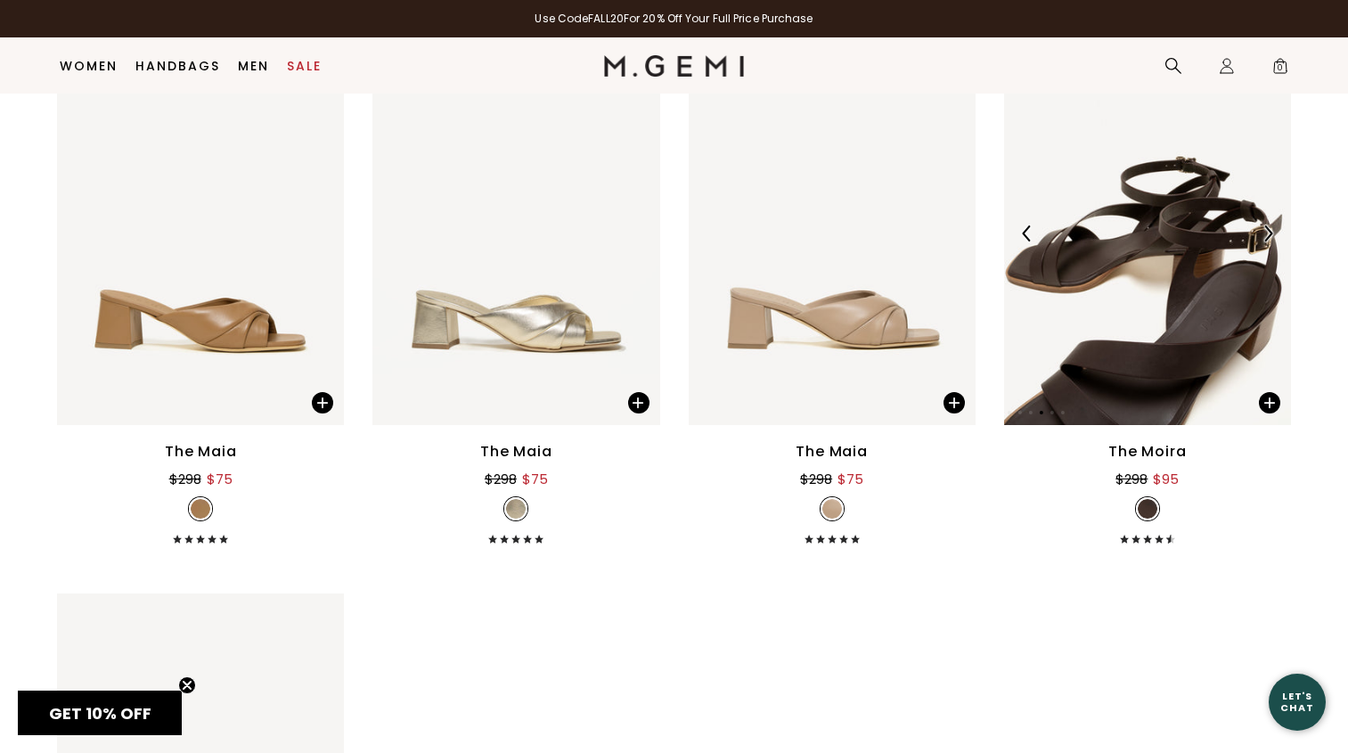
click at [1271, 234] on img at bounding box center [1268, 233] width 16 height 16
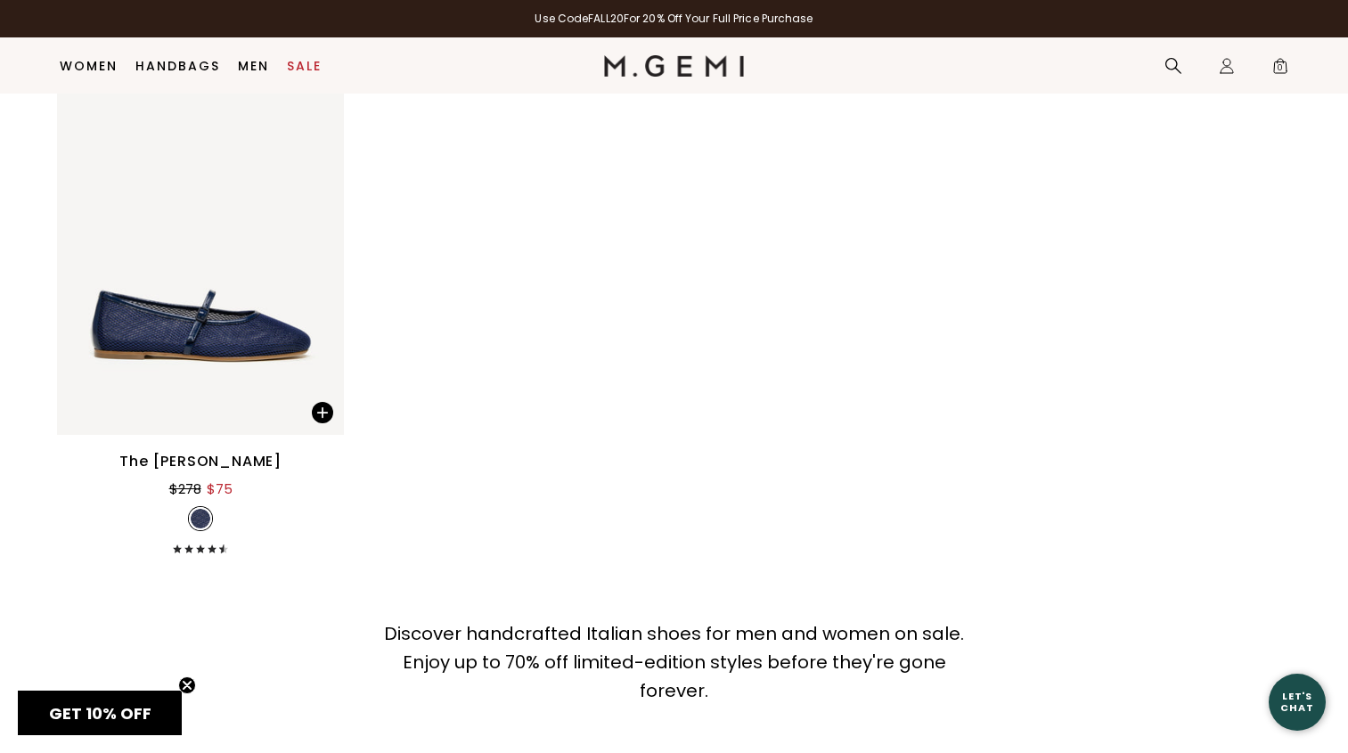
scroll to position [6365, 0]
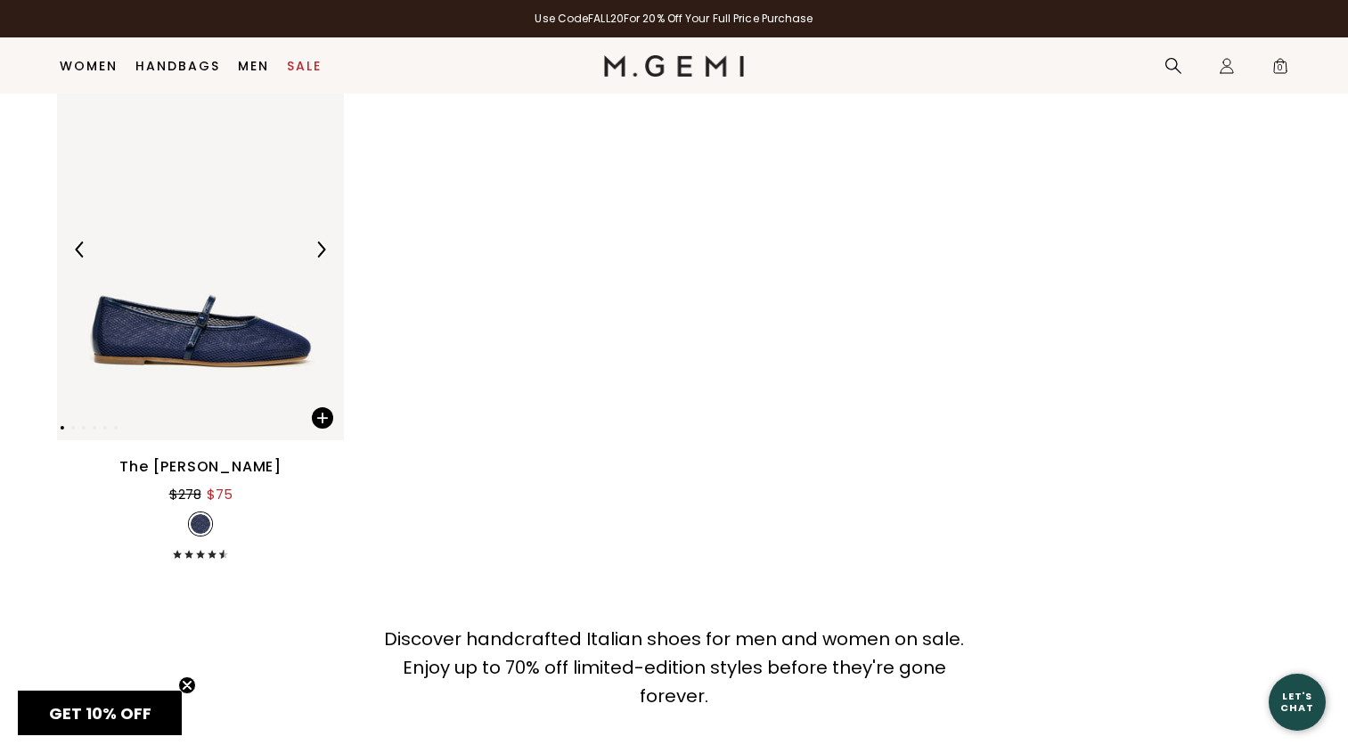
click at [327, 238] on div at bounding box center [321, 249] width 29 height 29
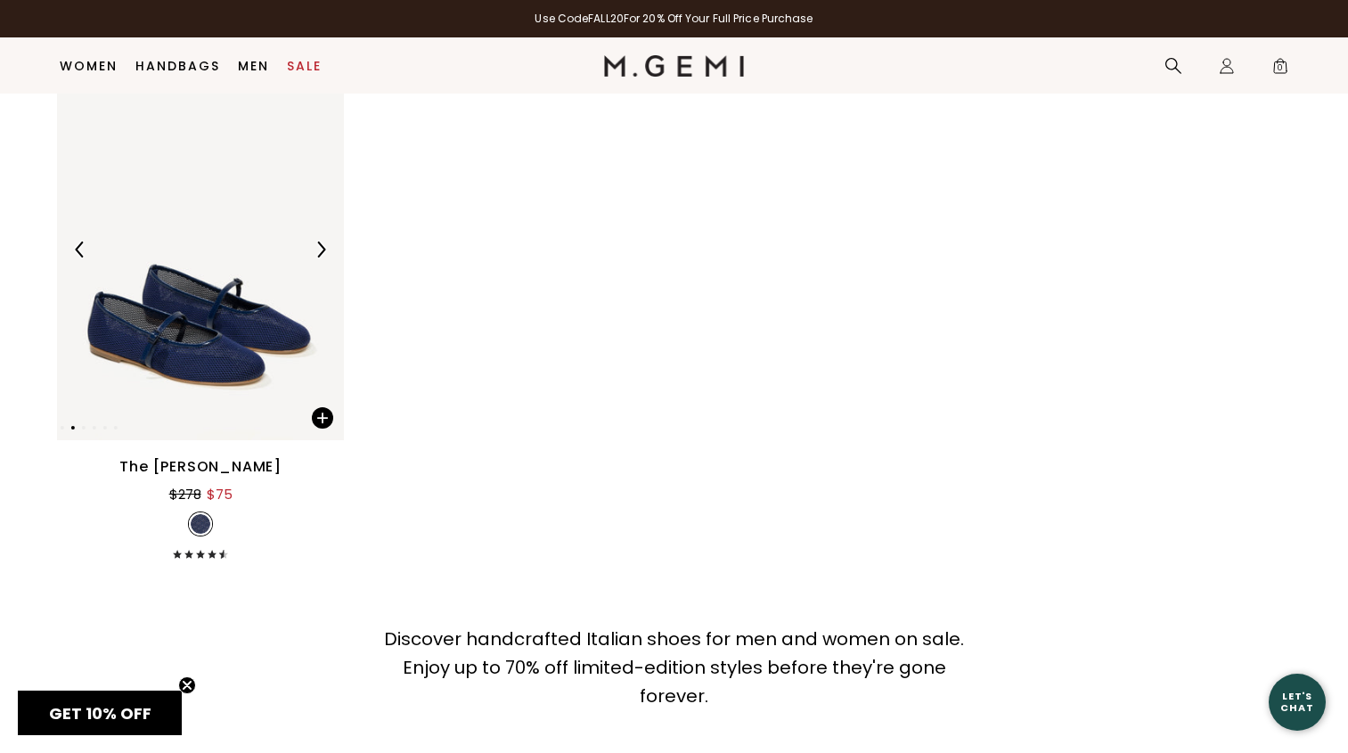
click at [327, 238] on div at bounding box center [321, 249] width 29 height 29
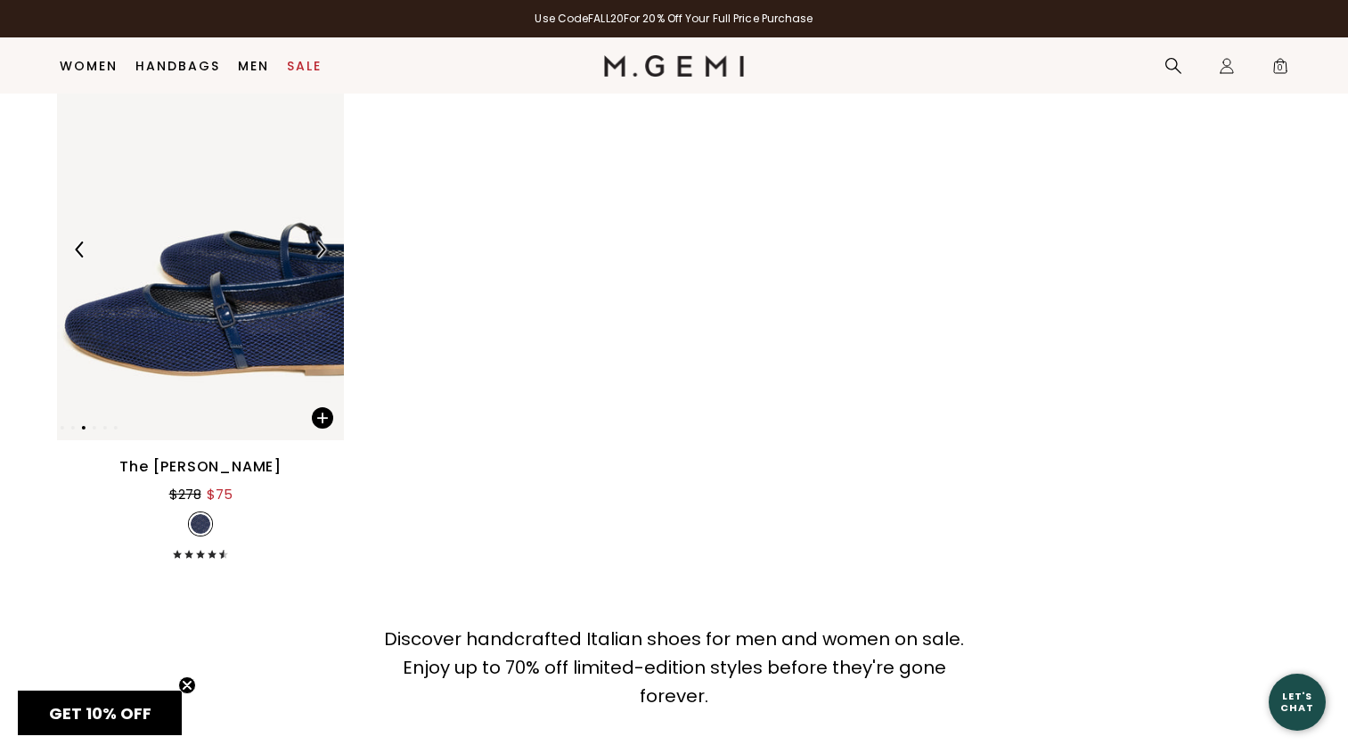
click at [327, 238] on div at bounding box center [321, 249] width 29 height 29
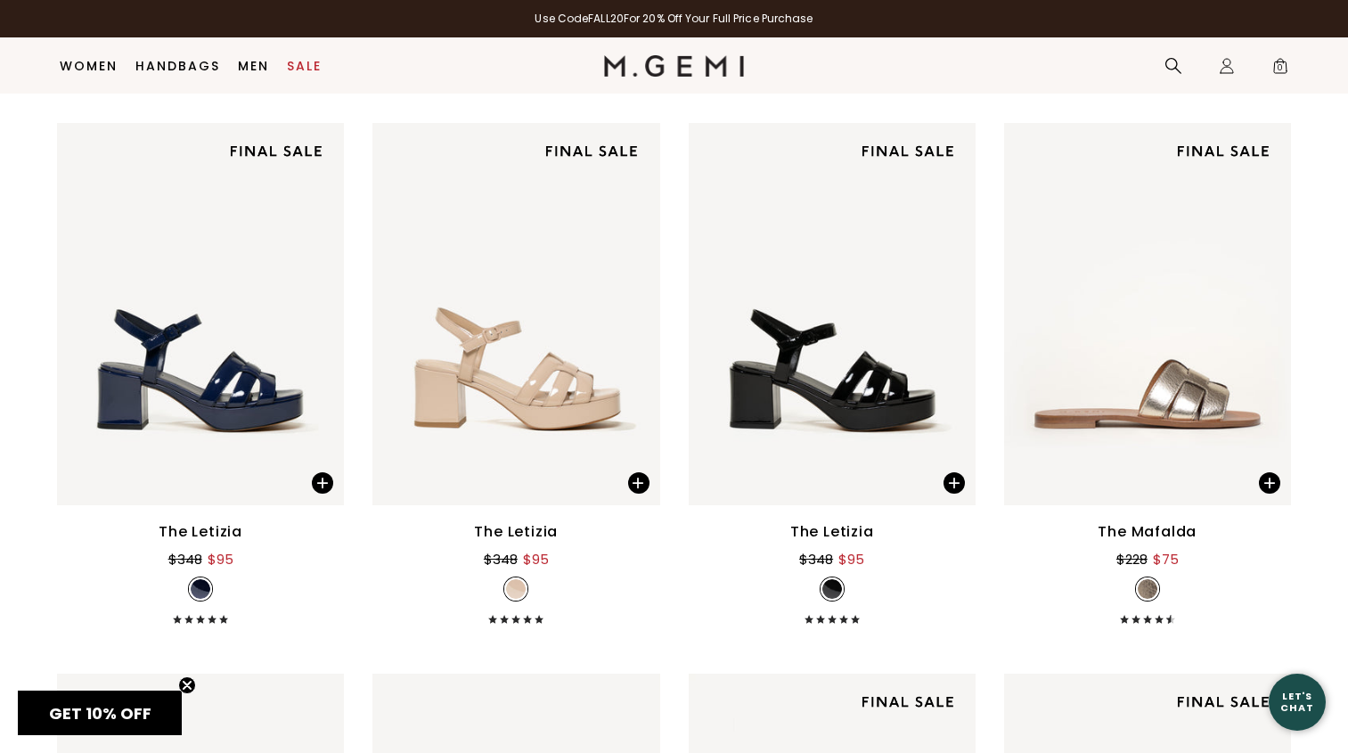
scroll to position [4096, 0]
click at [949, 315] on img at bounding box center [952, 315] width 16 height 16
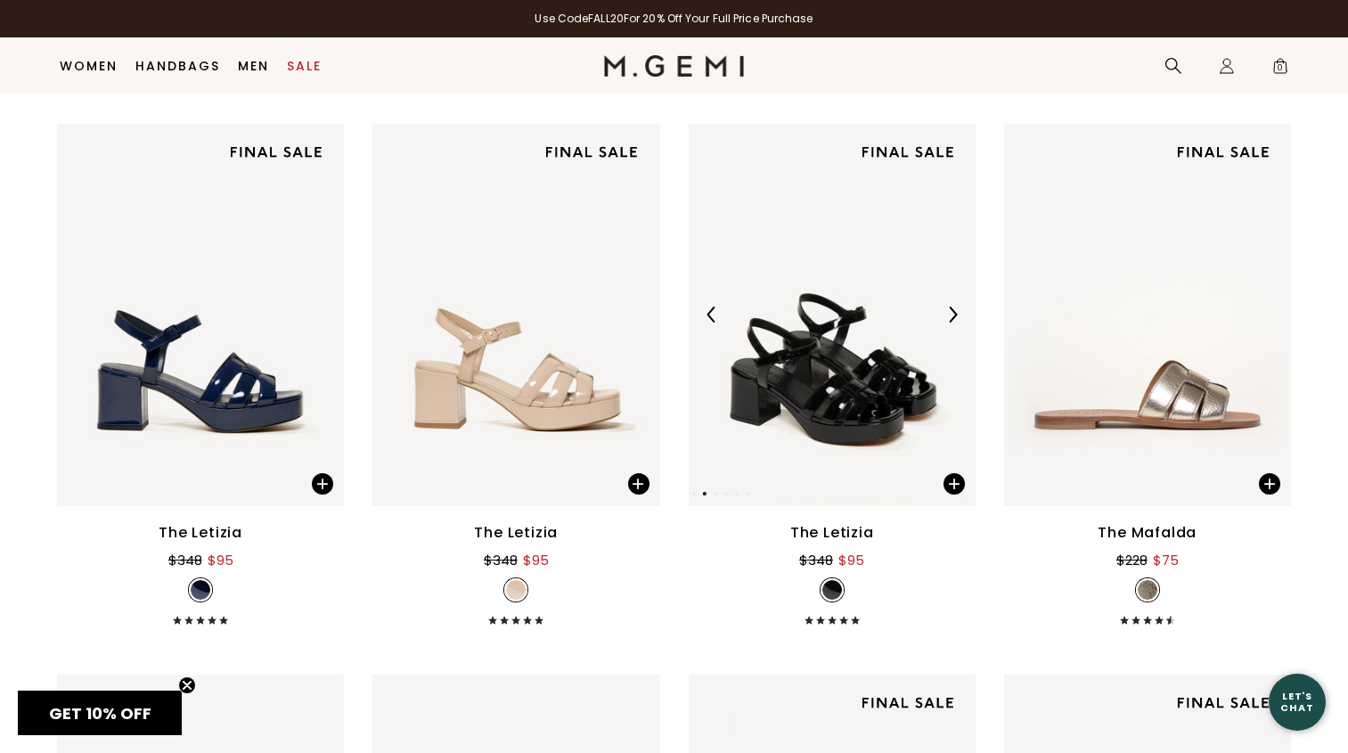
click at [949, 315] on img at bounding box center [952, 315] width 16 height 16
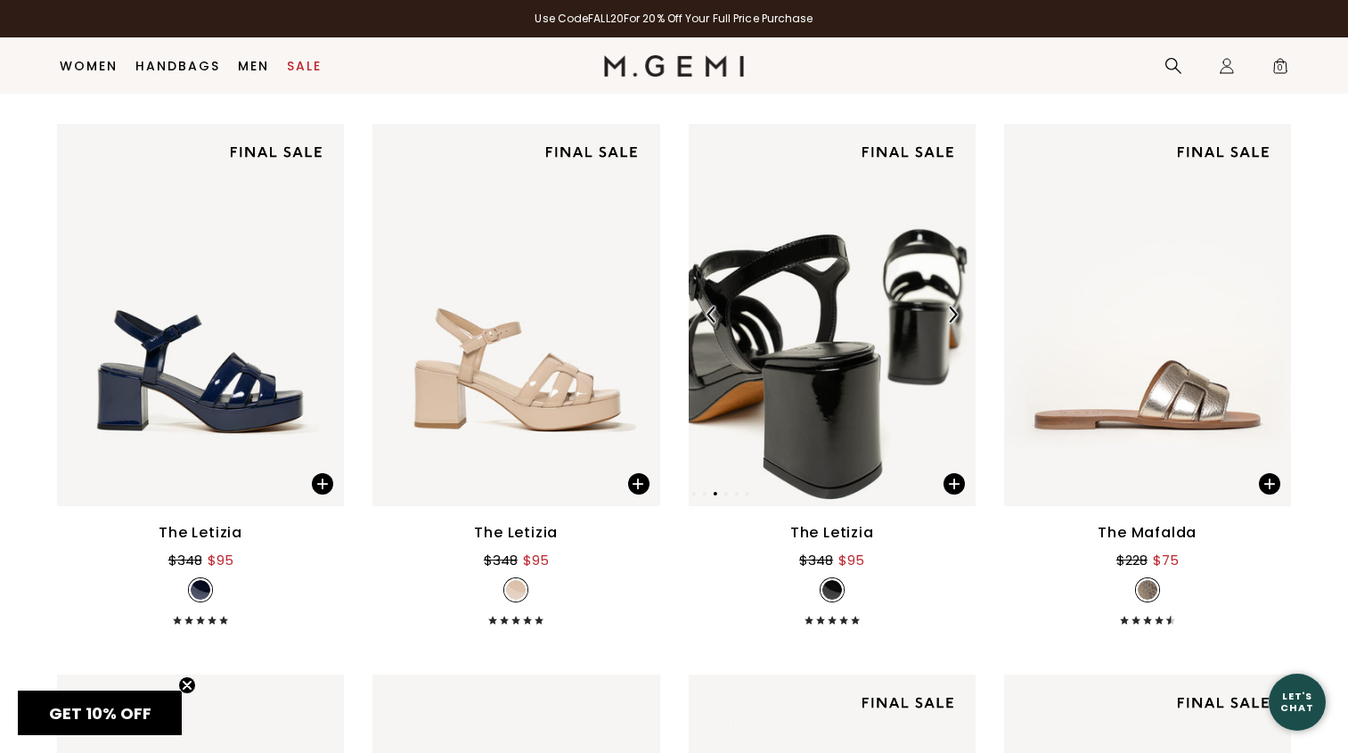
click at [949, 315] on img at bounding box center [952, 315] width 16 height 16
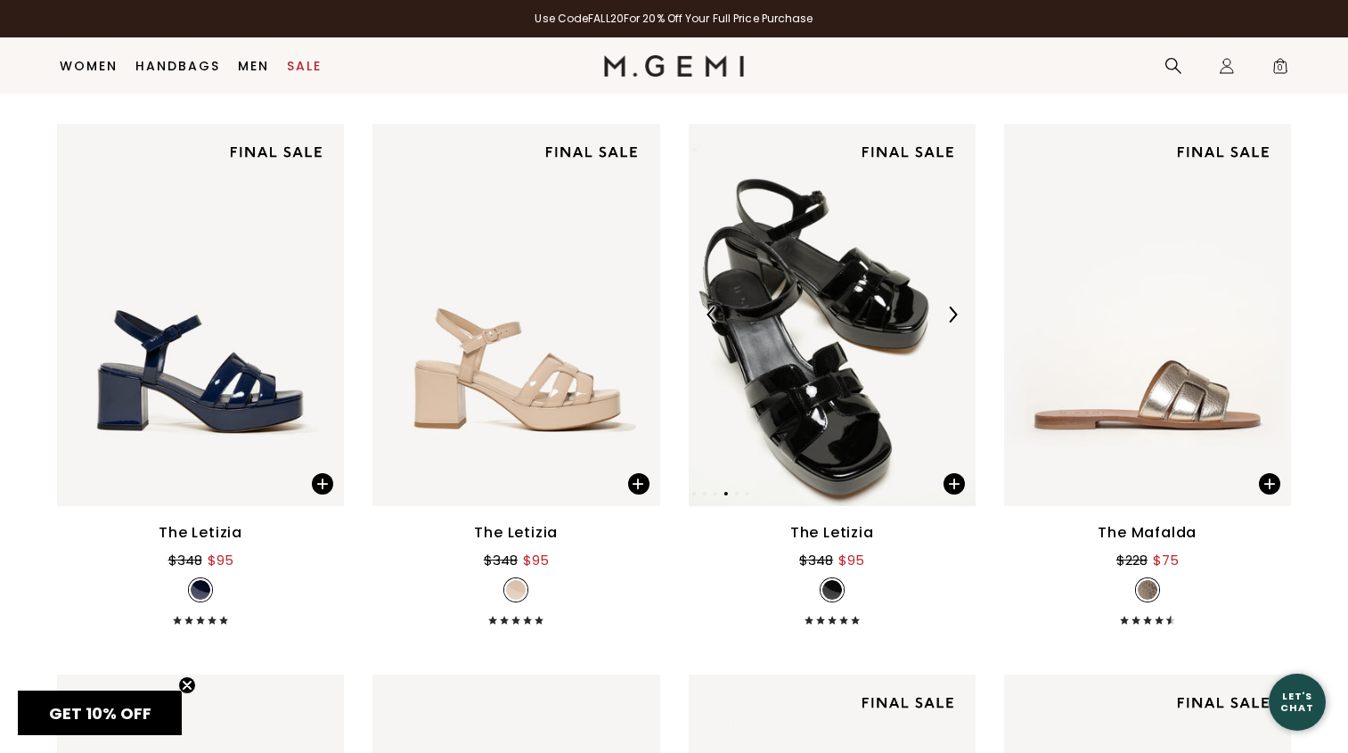
click at [949, 315] on img at bounding box center [952, 315] width 16 height 16
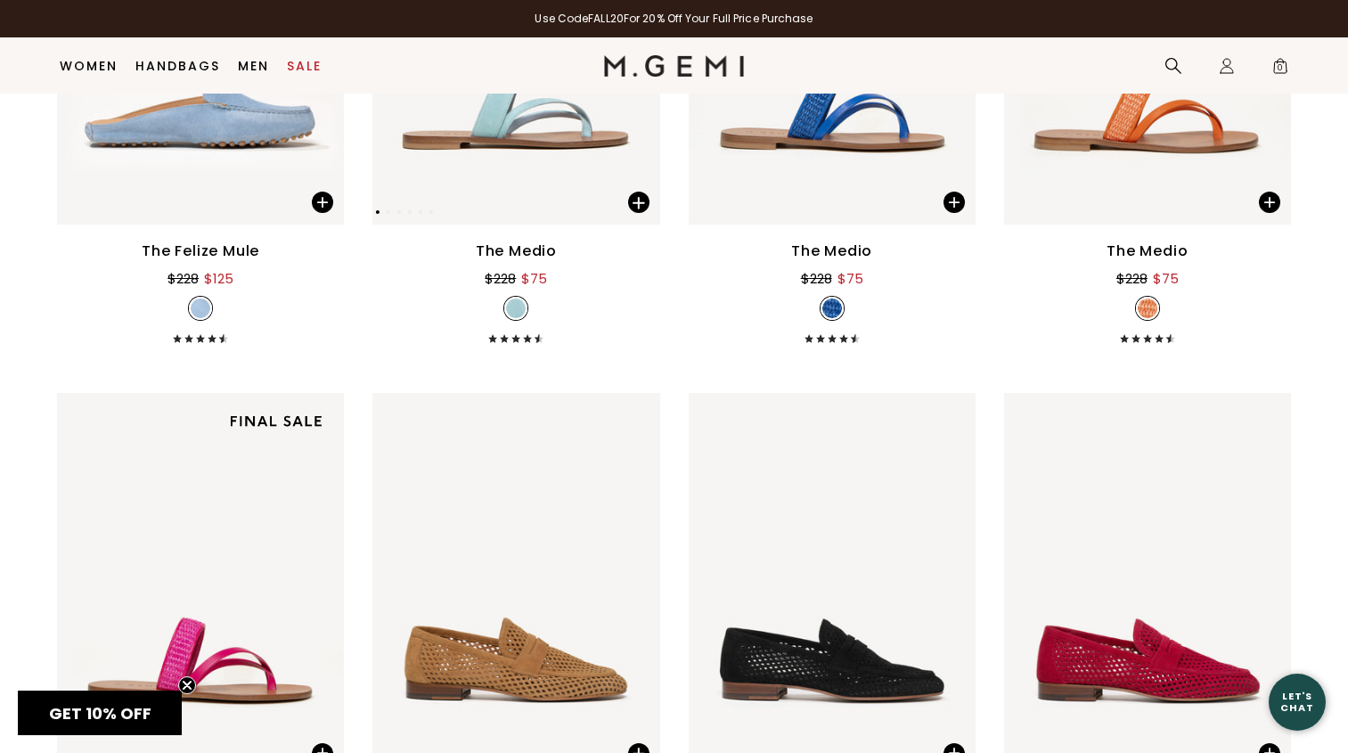
scroll to position [1520, 0]
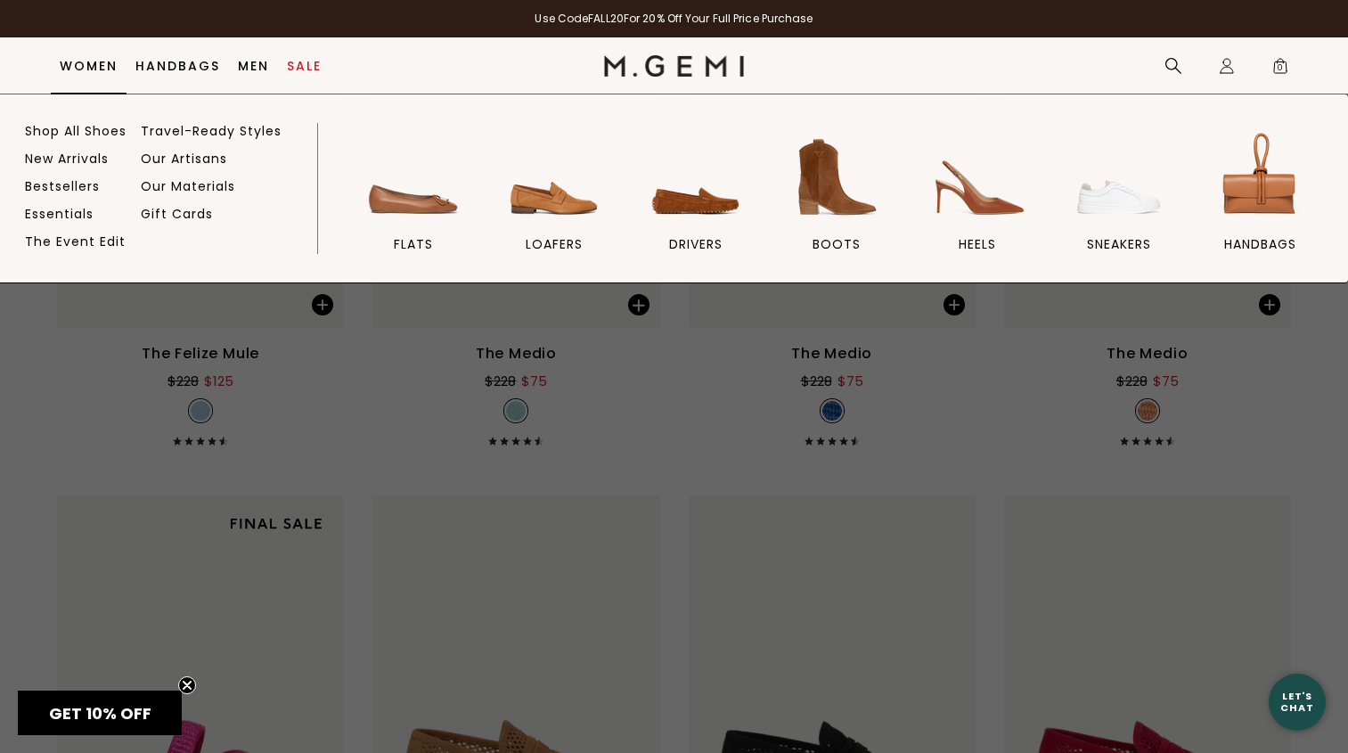
click at [86, 67] on link "Women" at bounding box center [89, 66] width 58 height 14
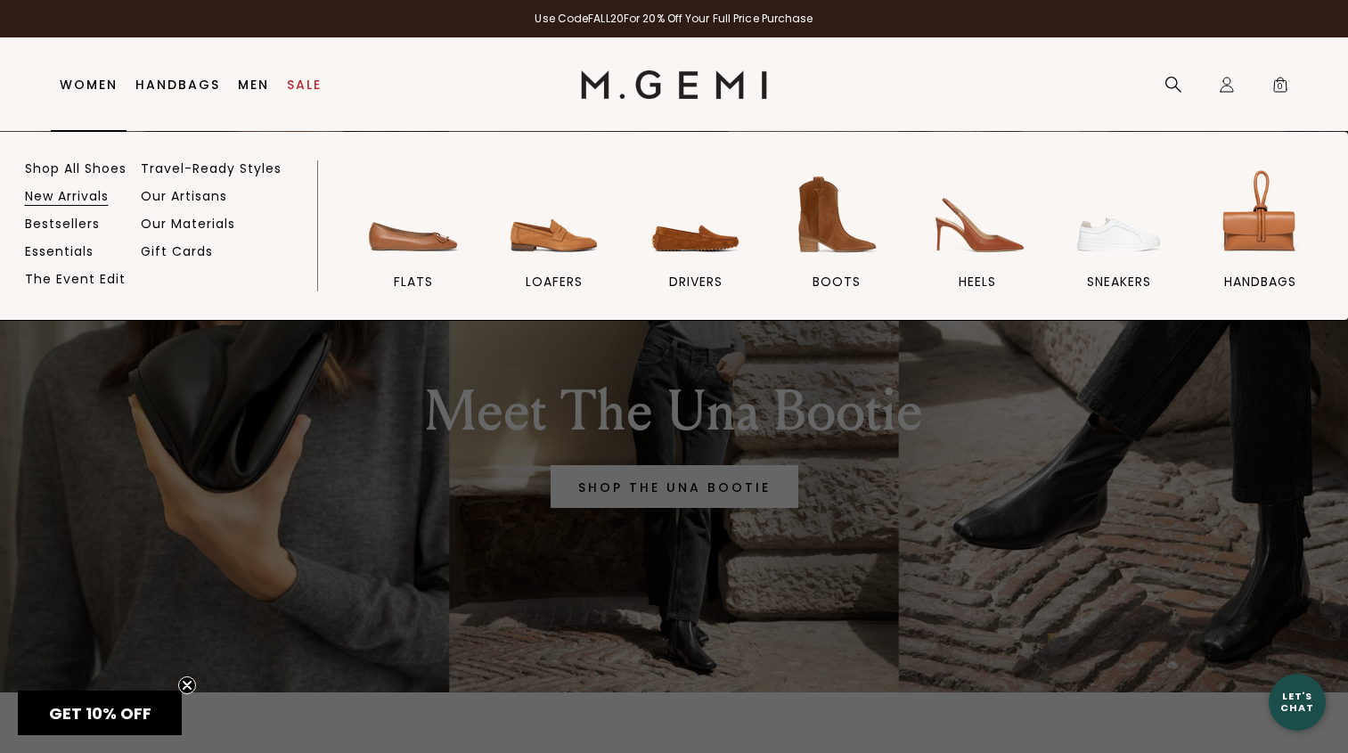
click at [79, 195] on link "New Arrivals" at bounding box center [67, 196] width 84 height 16
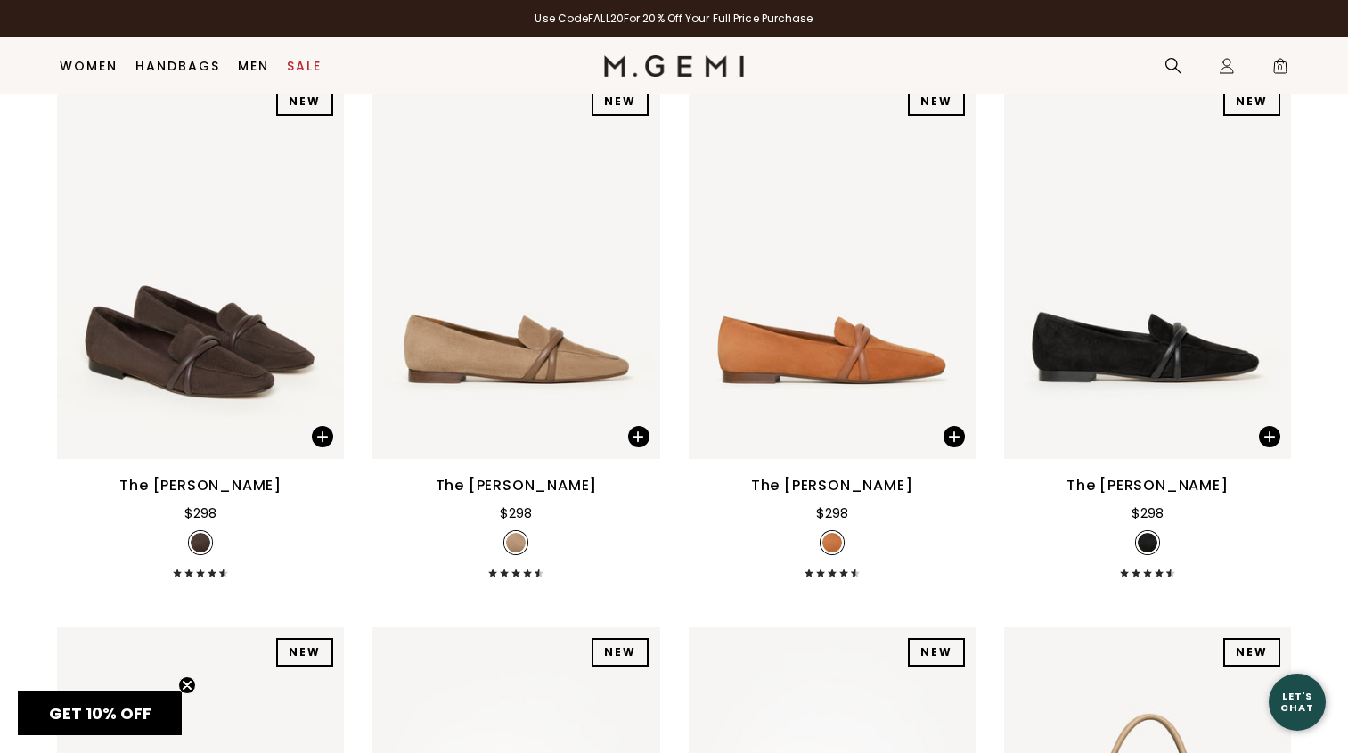
scroll to position [5178, 0]
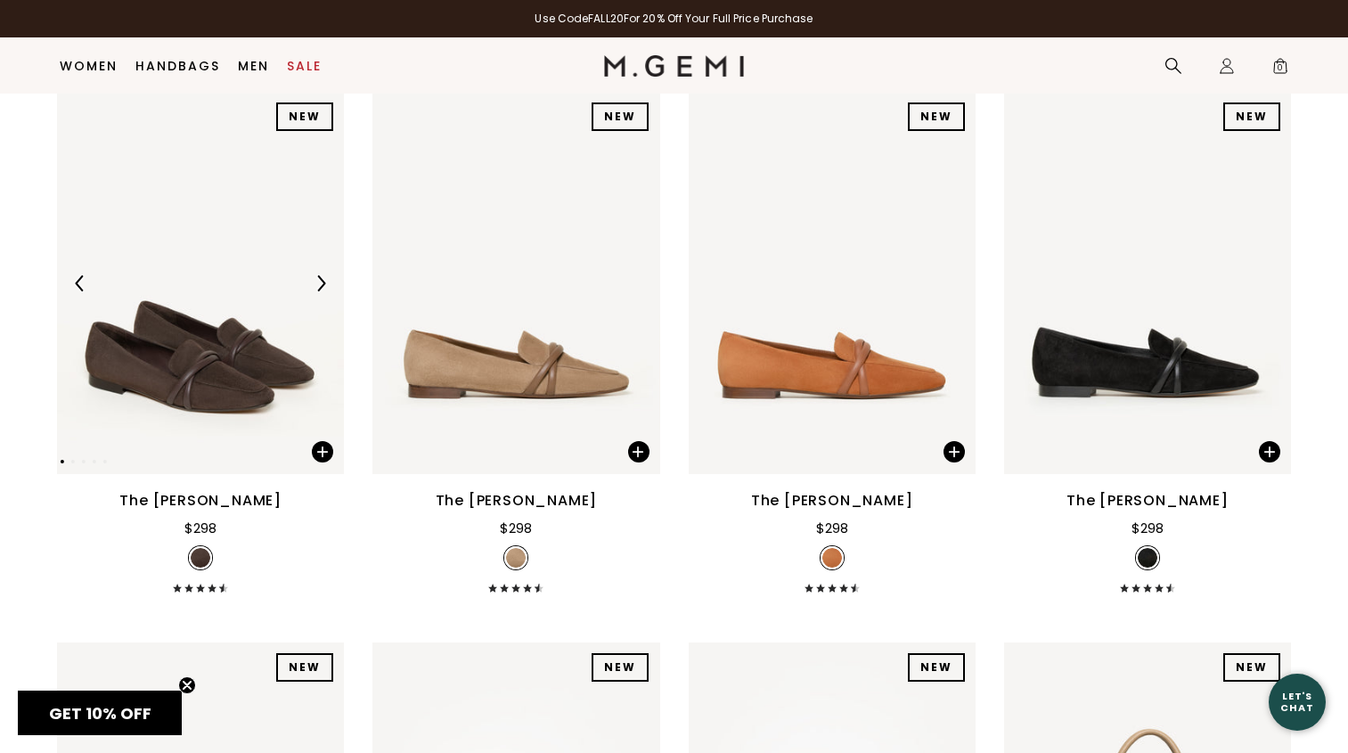
click at [328, 266] on img at bounding box center [200, 283] width 287 height 382
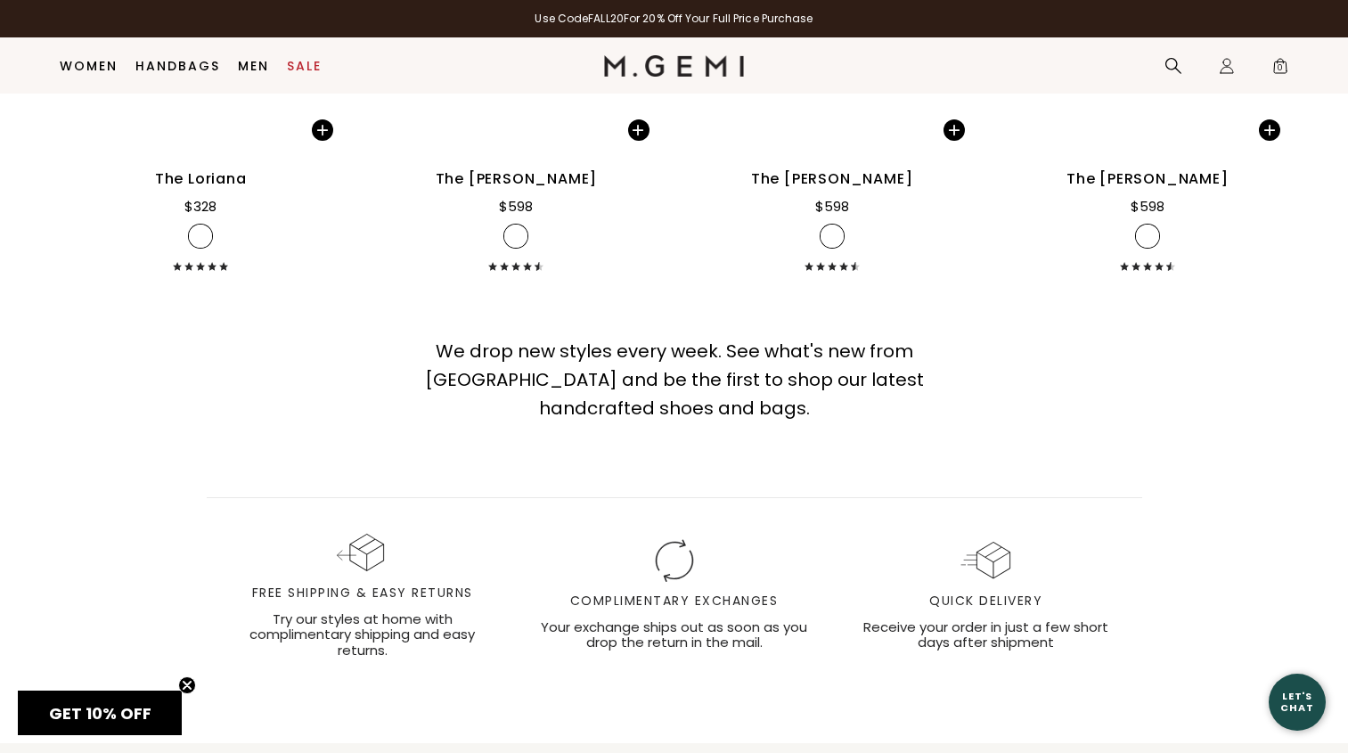
scroll to position [13765, 0]
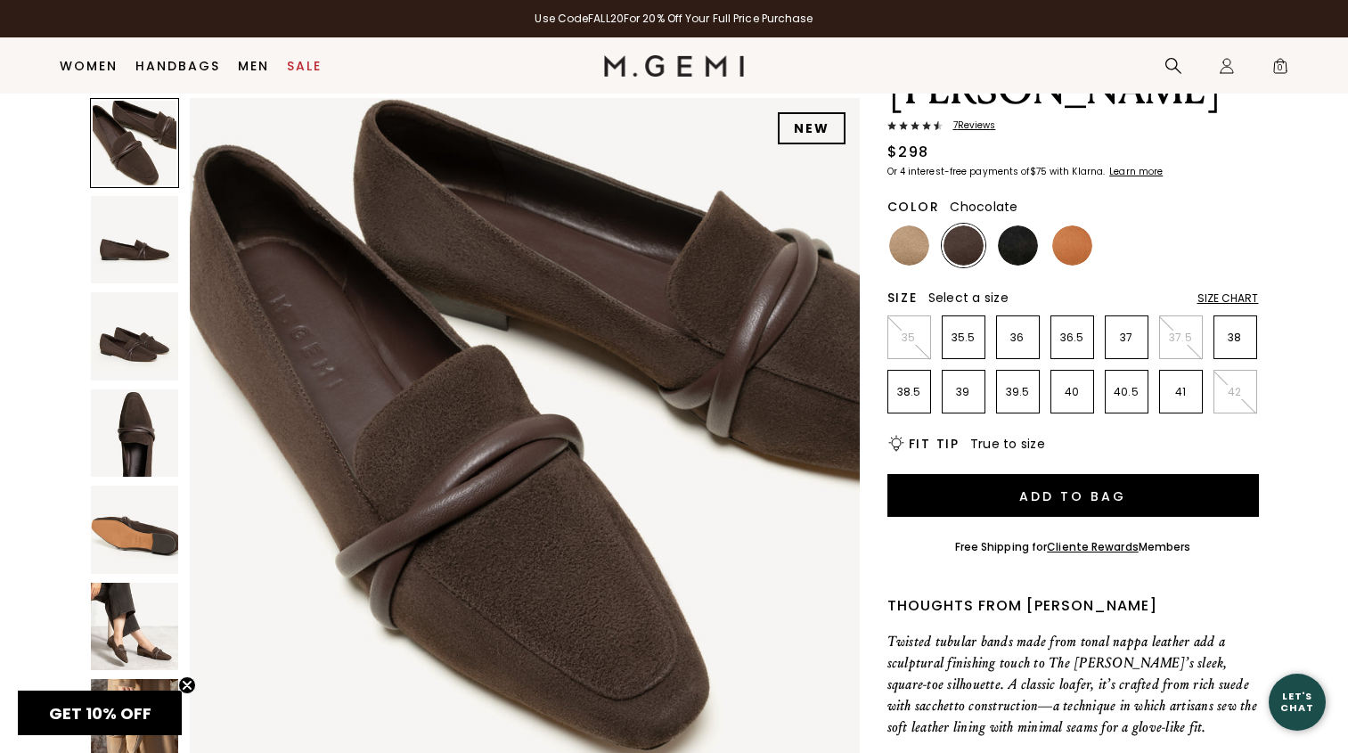
scroll to position [354, 0]
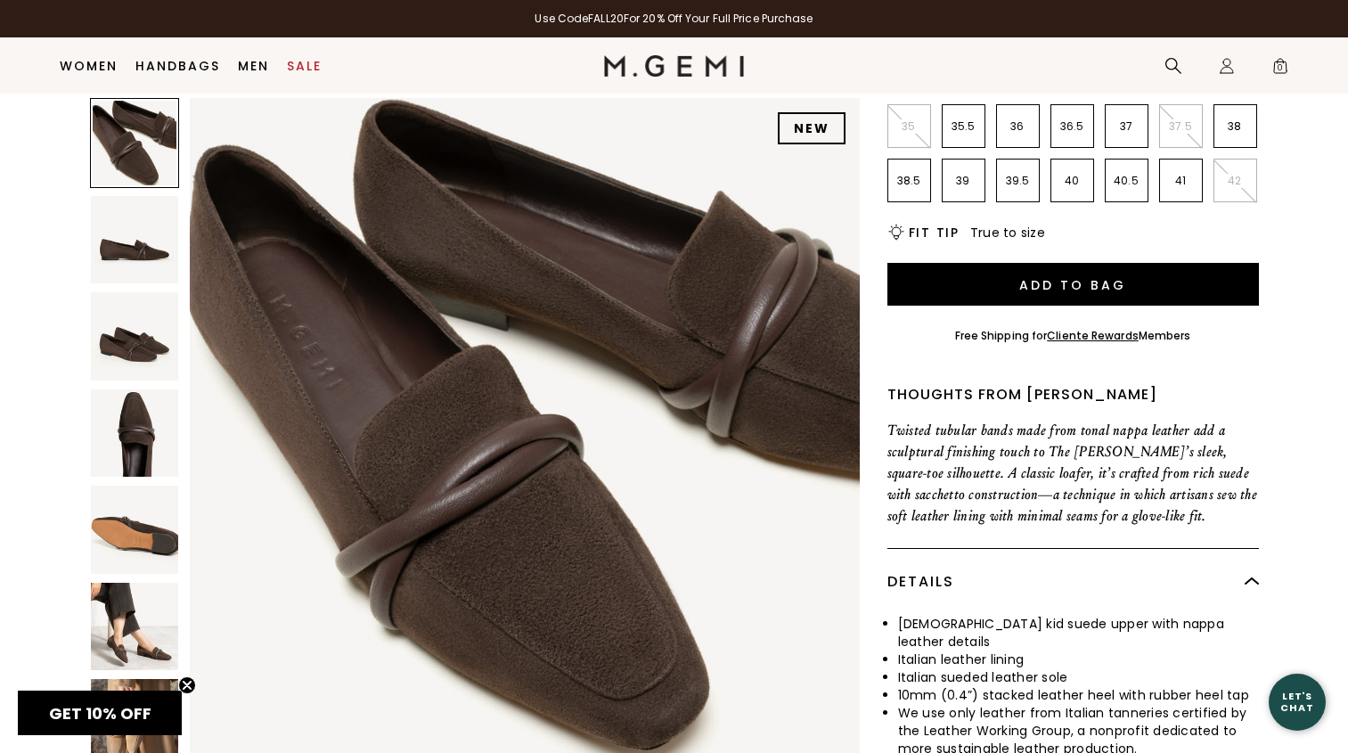
click at [118, 642] on img at bounding box center [135, 627] width 88 height 88
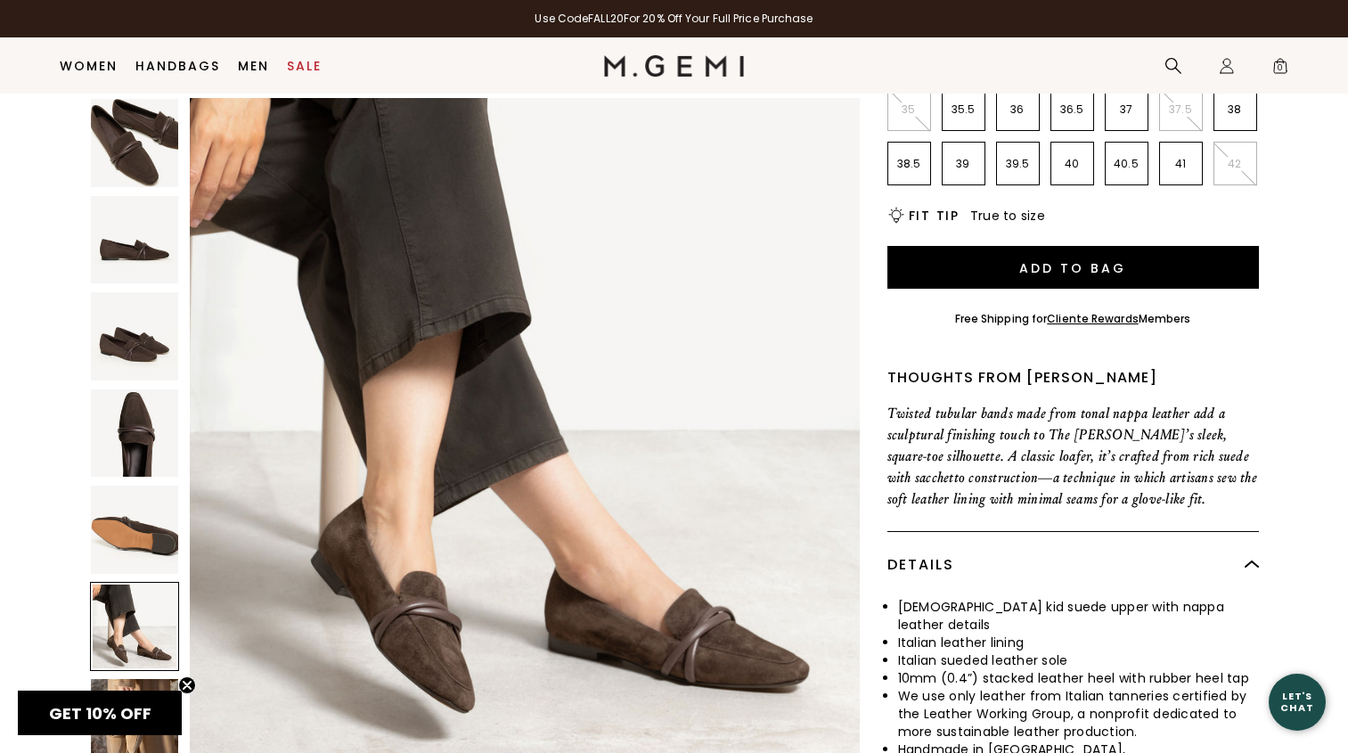
scroll to position [377, 0]
